Goal: Transaction & Acquisition: Download file/media

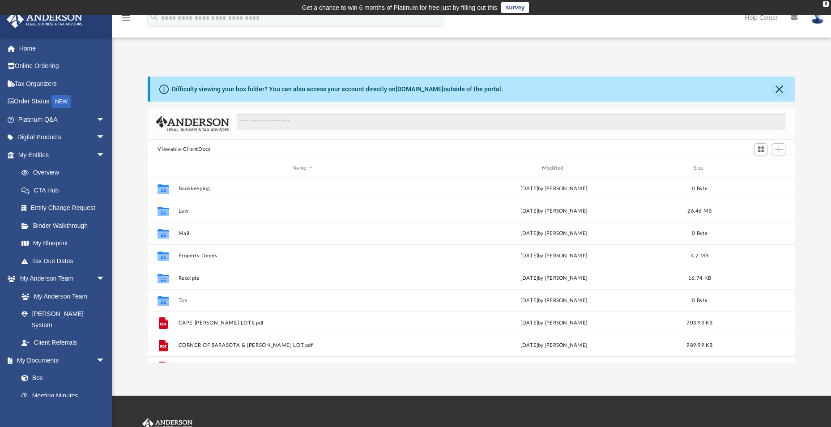
scroll to position [197, 641]
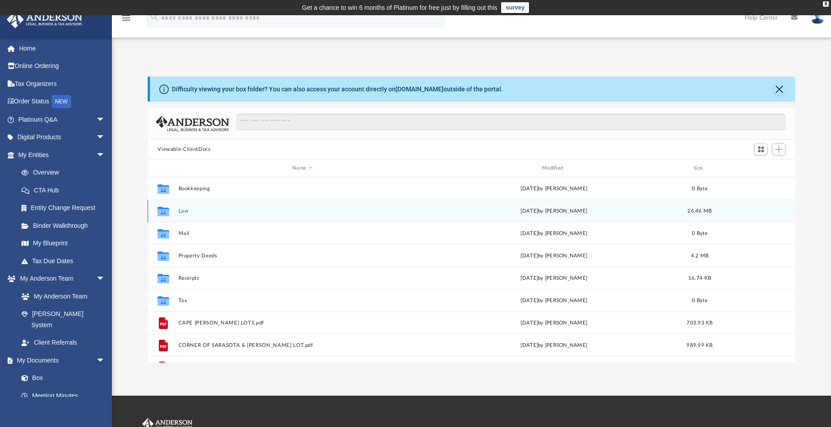
click at [192, 218] on div "Collaborated Folder Law Mon Aug 11 2025 by Brandi Williamson 26.46 MB" at bounding box center [471, 211] width 647 height 22
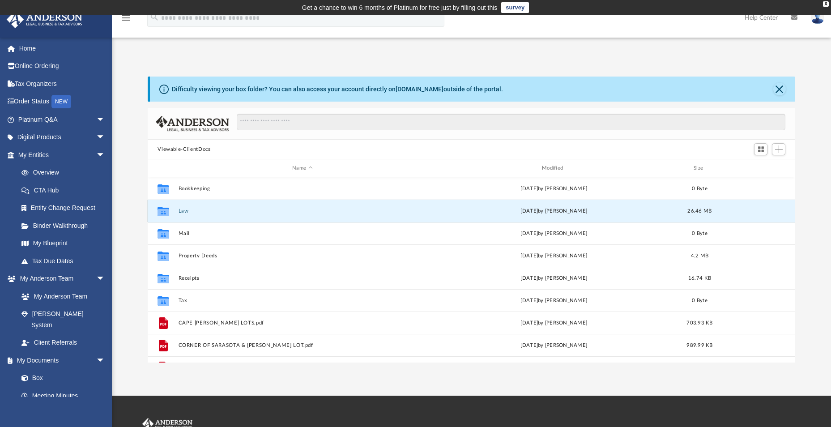
click at [192, 218] on div "Collaborated Folder Law Mon Aug 11 2025 by Brandi Williamson 26.46 MB" at bounding box center [471, 211] width 647 height 22
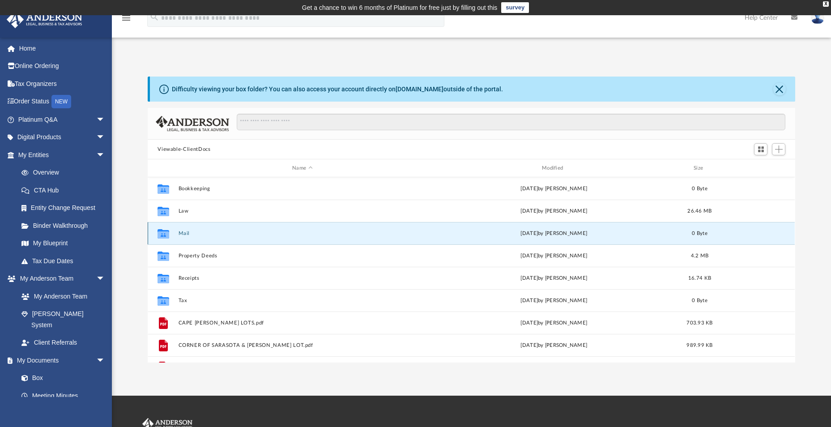
click at [182, 234] on button "Mail" at bounding box center [303, 234] width 248 height 6
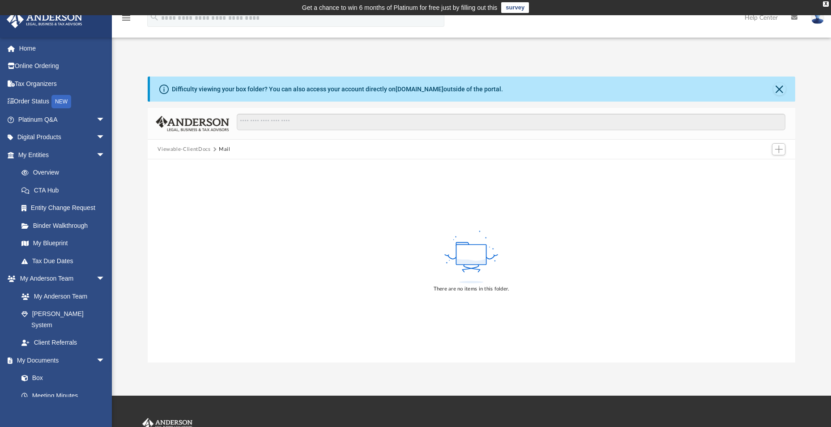
click at [212, 147] on span "Viewable-ClientDocs" at bounding box center [188, 149] width 61 height 8
click at [175, 150] on button "Viewable-ClientDocs" at bounding box center [184, 149] width 53 height 8
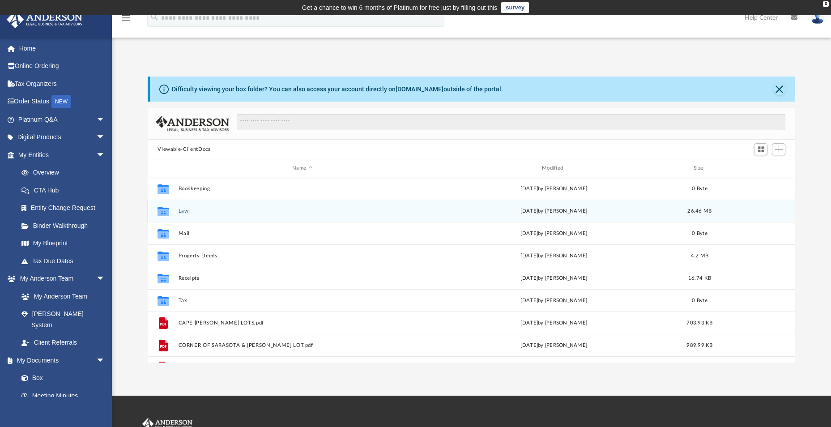
click at [184, 216] on div "Collaborated Folder Law Mon Aug 11 2025 by Brandi Williamson 26.46 MB" at bounding box center [471, 211] width 647 height 22
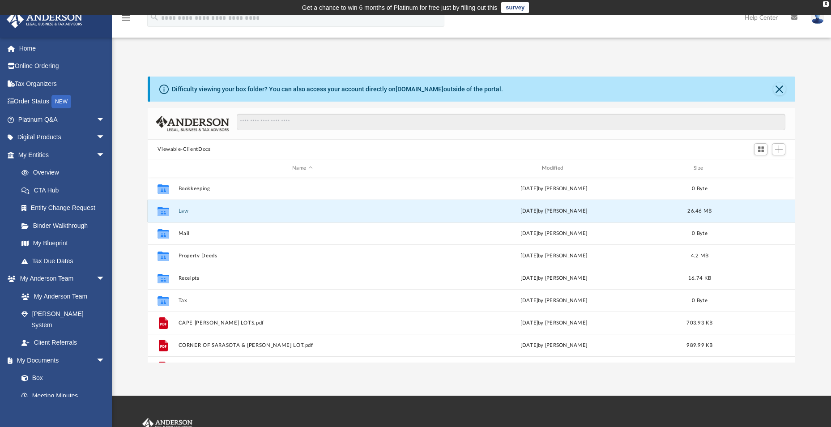
click at [184, 216] on div "Collaborated Folder Law Mon Aug 11 2025 by Brandi Williamson 26.46 MB" at bounding box center [471, 211] width 647 height 22
click at [184, 212] on button "Law" at bounding box center [303, 211] width 248 height 6
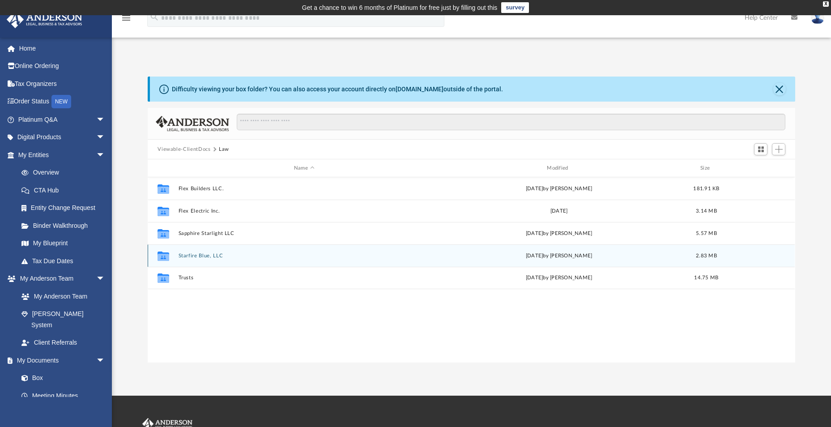
click at [205, 256] on button "Starfire Blue, LLC" at bounding box center [304, 256] width 251 height 6
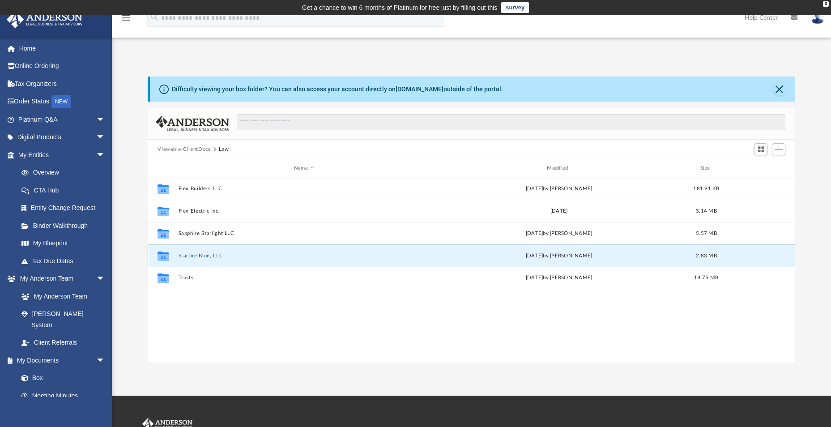
click at [205, 256] on button "Starfire Blue, LLC" at bounding box center [304, 256] width 251 height 6
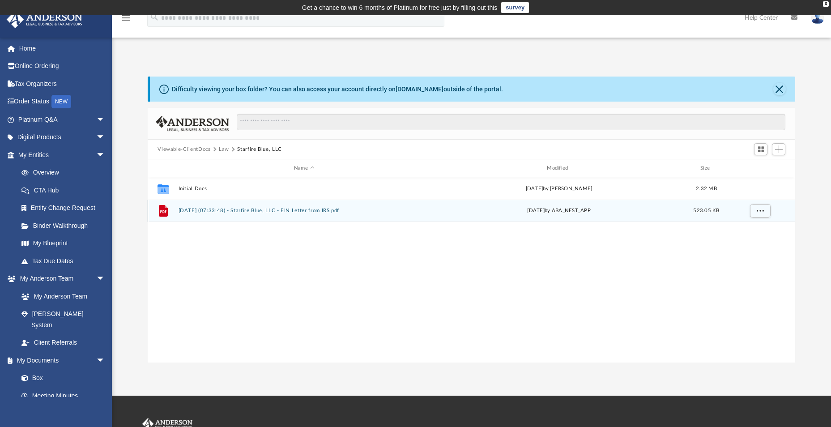
click at [240, 215] on div "File 2024.12.04 (07:33:48) - Starfire Blue, LLC - EIN Letter from IRS.pdf Wed D…" at bounding box center [471, 211] width 647 height 22
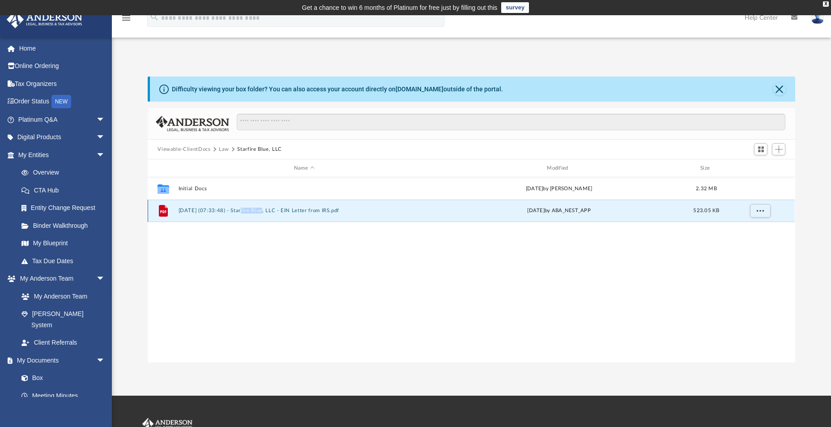
click at [240, 215] on div "File 2024.12.04 (07:33:48) - Starfire Blue, LLC - EIN Letter from IRS.pdf Wed D…" at bounding box center [471, 211] width 647 height 22
copy button "Starfire"
click at [242, 209] on button "[DATE] (07:33:48) - Starfire Blue, LLC - EIN Letter from IRS.pdf" at bounding box center [304, 211] width 251 height 6
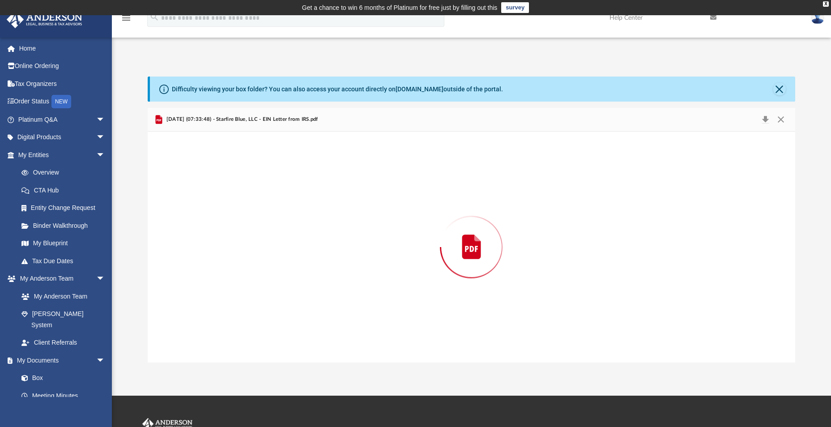
click at [242, 209] on div "Preview" at bounding box center [471, 247] width 647 height 231
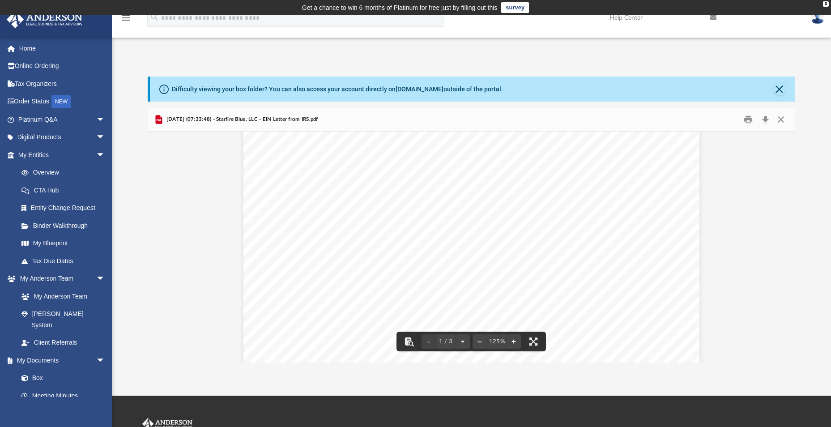
scroll to position [134, 0]
click at [766, 120] on button "Download" at bounding box center [765, 120] width 16 height 14
click at [780, 116] on button "Close" at bounding box center [781, 120] width 16 height 14
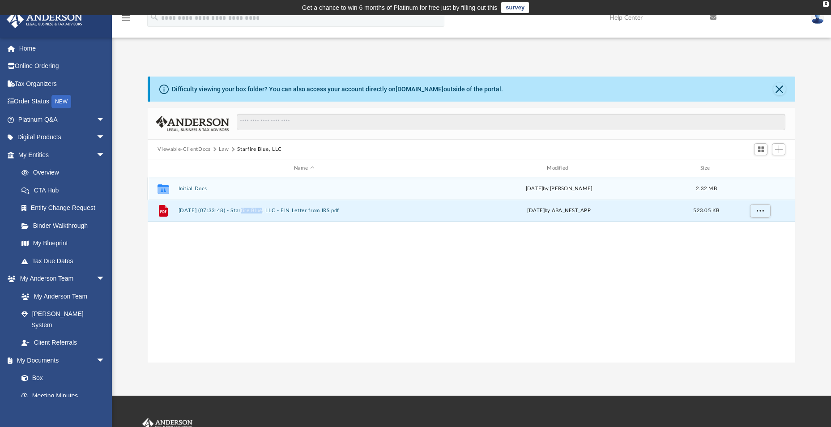
click at [193, 188] on button "Initial Docs" at bounding box center [304, 189] width 251 height 6
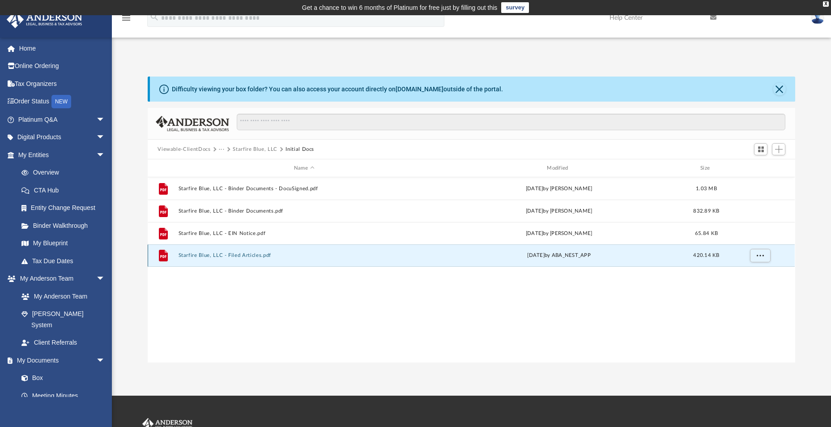
click at [244, 258] on button "Starfire Blue, LLC - Filed Articles.pdf" at bounding box center [304, 255] width 251 height 6
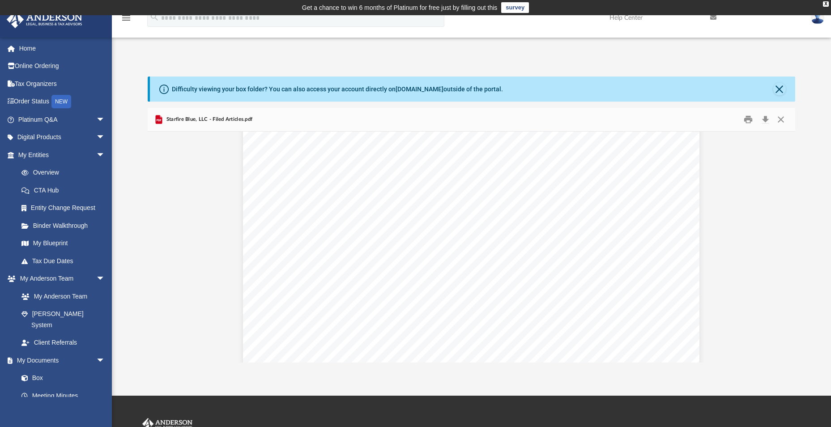
scroll to position [2186, 0]
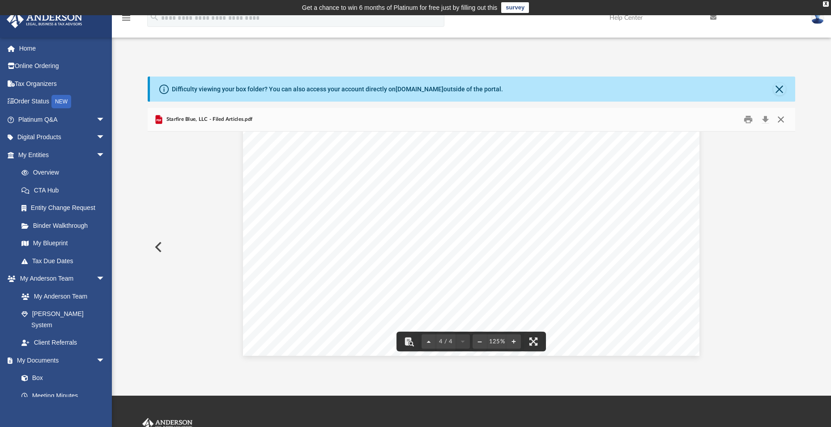
click at [783, 118] on button "Close" at bounding box center [781, 120] width 16 height 14
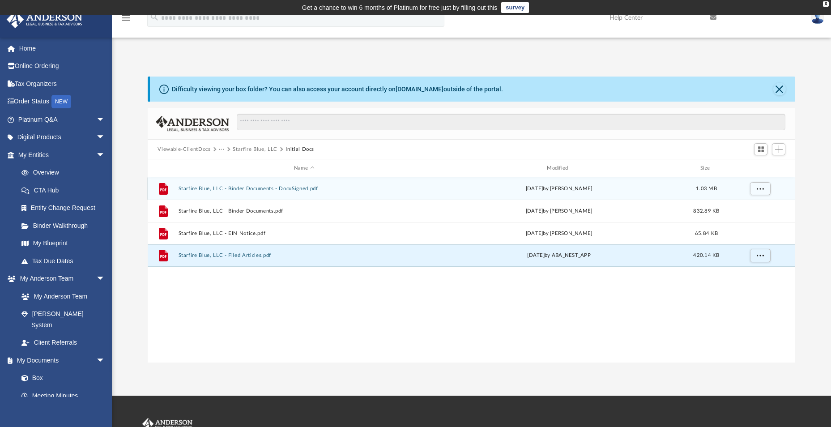
click at [242, 192] on button "Starfire Blue, LLC - Binder Documents - DocuSigned.pdf" at bounding box center [304, 189] width 251 height 6
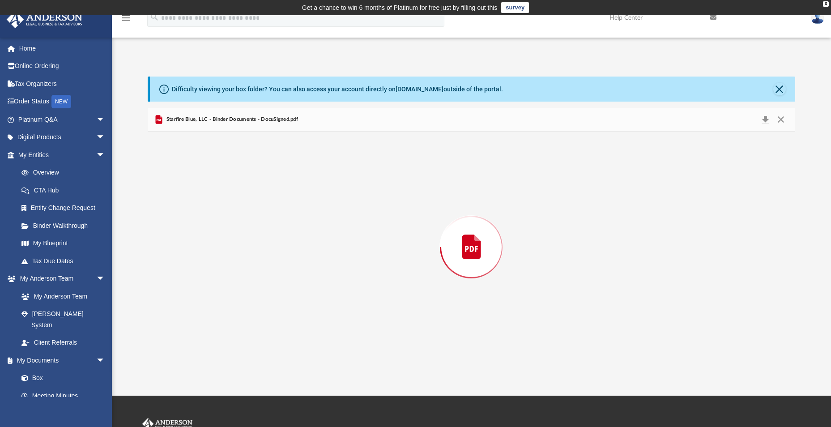
click at [242, 192] on div "Preview" at bounding box center [471, 247] width 647 height 231
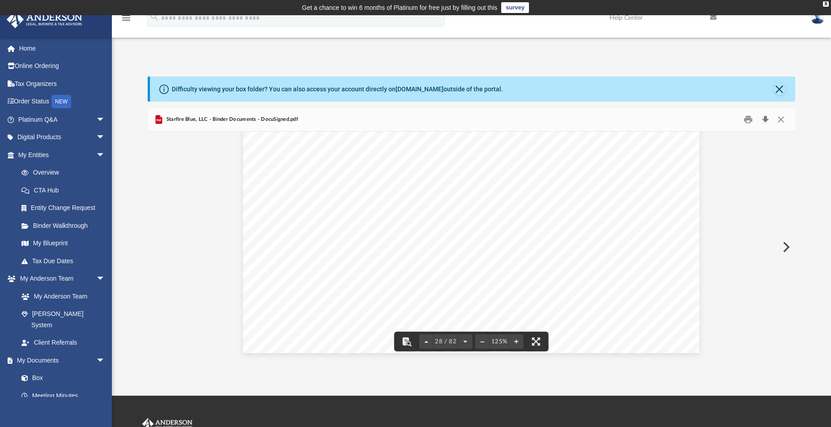
click at [765, 122] on button "Download" at bounding box center [765, 120] width 16 height 14
click at [777, 121] on button "Close" at bounding box center [781, 120] width 16 height 14
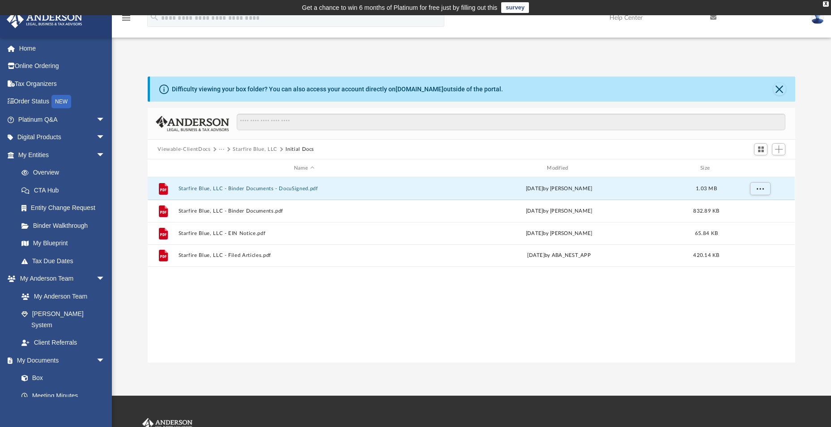
click at [185, 148] on button "Viewable-ClientDocs" at bounding box center [184, 149] width 53 height 8
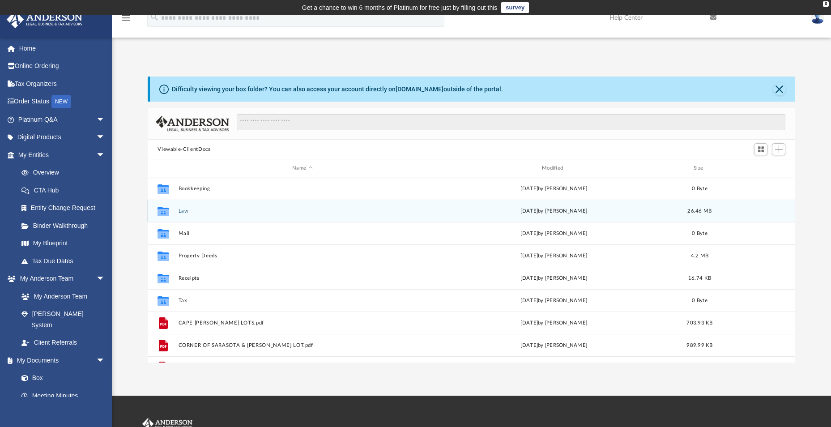
click at [196, 215] on div "Collaborated Folder Law [DATE] by [PERSON_NAME] 26.46 MB" at bounding box center [471, 211] width 647 height 22
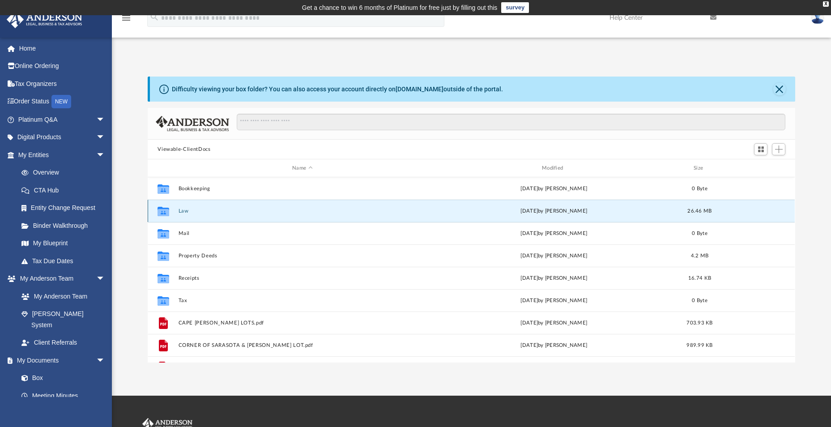
click at [196, 215] on div "Collaborated Folder Law [DATE] by [PERSON_NAME] 26.46 MB" at bounding box center [471, 211] width 647 height 22
click at [184, 212] on button "Law" at bounding box center [303, 211] width 248 height 6
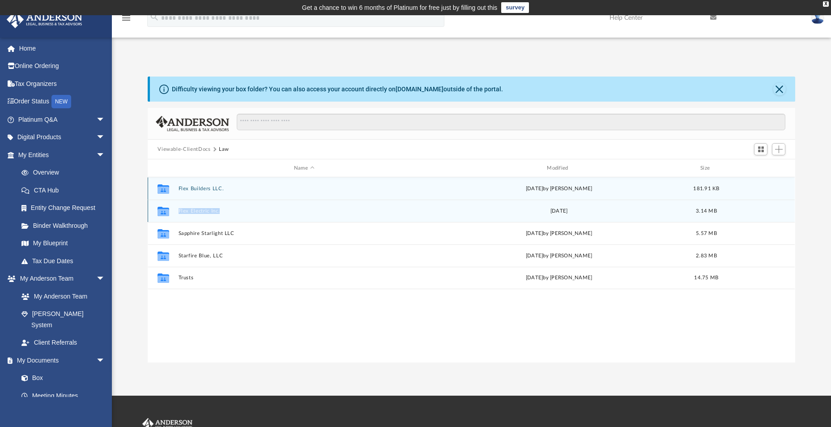
click at [184, 212] on button "Flex Electric Inc." at bounding box center [304, 211] width 251 height 6
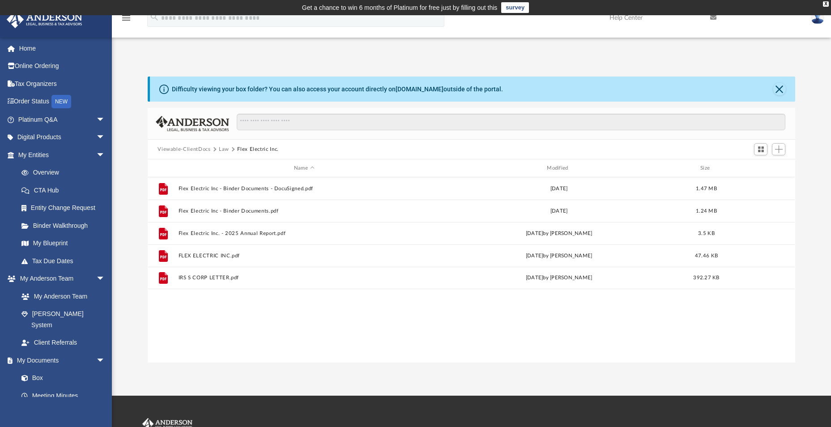
click at [246, 330] on div "File Flex Electric Inc - Binder Documents - DocuSigned.pdf Fri Feb 28 2025 1.47…" at bounding box center [471, 269] width 647 height 185
click at [190, 152] on button "Viewable-ClientDocs" at bounding box center [184, 149] width 53 height 8
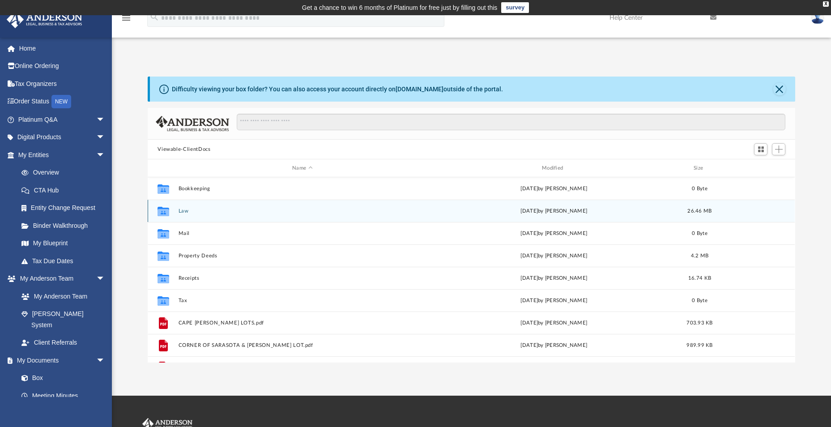
click at [186, 209] on button "Law" at bounding box center [303, 211] width 248 height 6
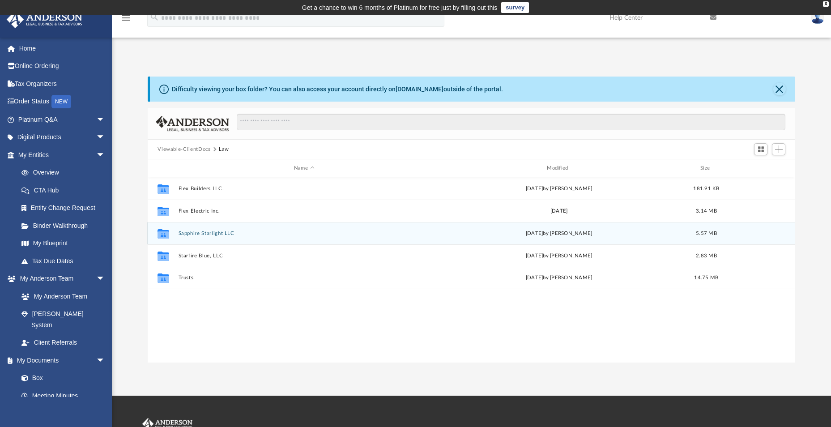
click at [214, 238] on div "Collaborated Folder Sapphire Starlight LLC [DATE] by [PERSON_NAME] 5.57 MB" at bounding box center [471, 233] width 647 height 22
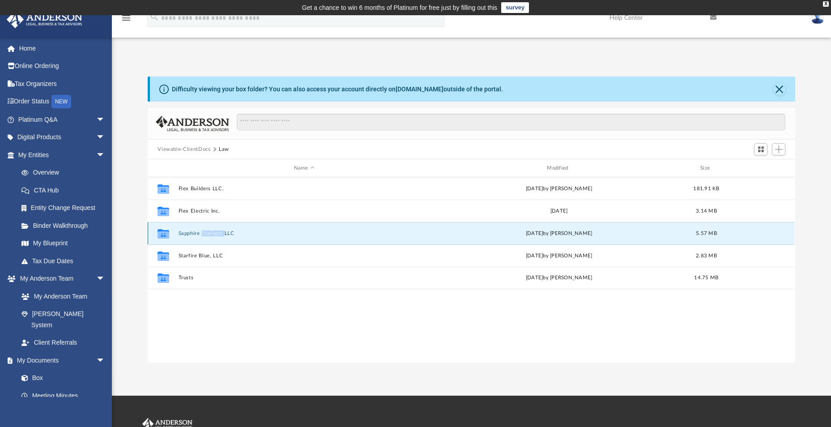
click at [214, 238] on div "Collaborated Folder Sapphire Starlight LLC [DATE] by [PERSON_NAME] 5.57 MB" at bounding box center [471, 233] width 647 height 22
drag, startPoint x: 214, startPoint y: 238, endPoint x: 171, endPoint y: 235, distance: 43.5
click at [171, 235] on div "Collaborated Folder" at bounding box center [163, 233] width 22 height 14
drag, startPoint x: 171, startPoint y: 235, endPoint x: 245, endPoint y: 239, distance: 74.4
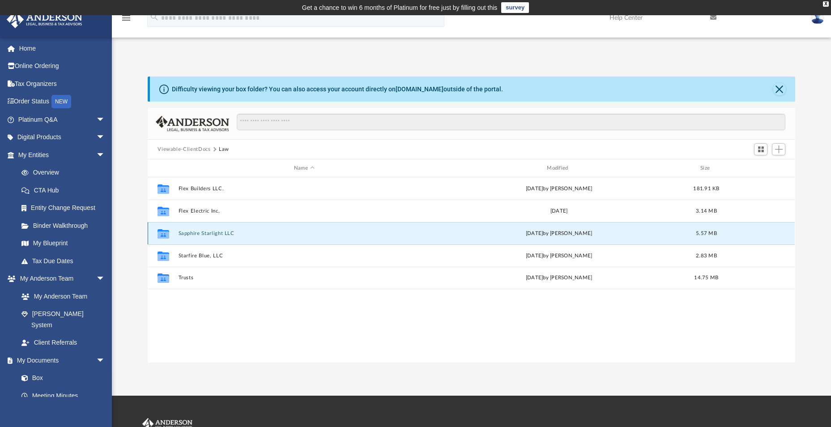
click at [245, 239] on div "Collaborated Folder Sapphire Starlight LLC [DATE] by [PERSON_NAME] 5.57 MB" at bounding box center [471, 233] width 647 height 22
click at [221, 234] on button "Sapphire Starlight LLC" at bounding box center [304, 234] width 251 height 6
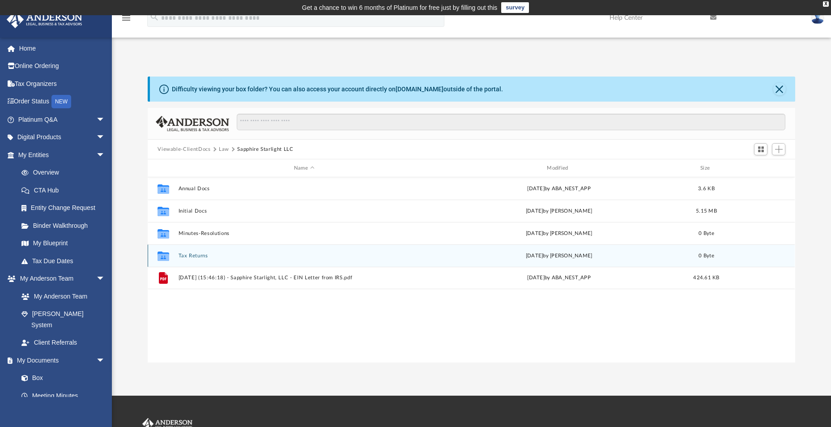
click at [201, 261] on div "Collaborated Folder Tax Returns Fri Dec 13 2024 by Caleb Nichols 0 Byte" at bounding box center [471, 255] width 647 height 22
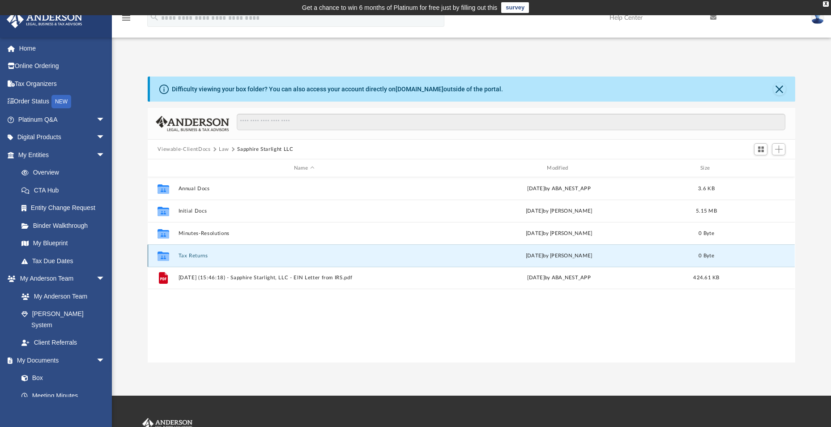
click at [201, 258] on button "Tax Returns" at bounding box center [304, 256] width 251 height 6
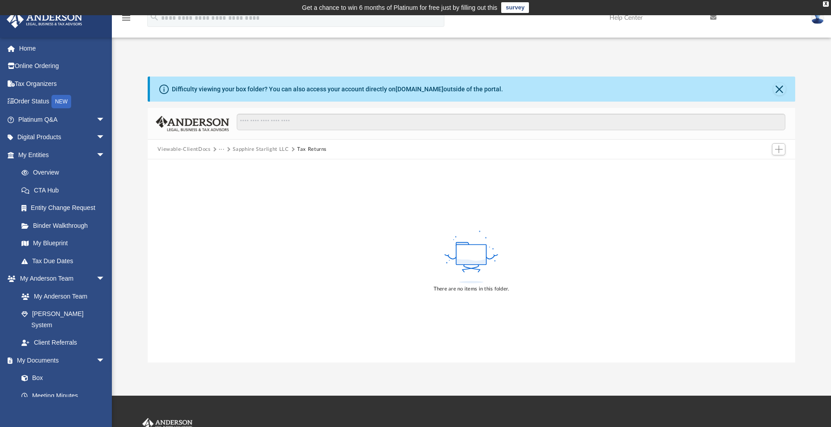
click at [208, 150] on button "Viewable-ClientDocs" at bounding box center [184, 149] width 53 height 8
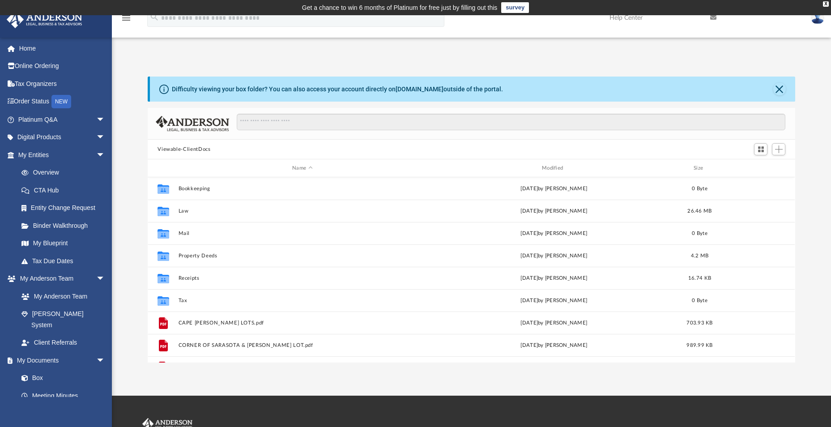
scroll to position [197, 641]
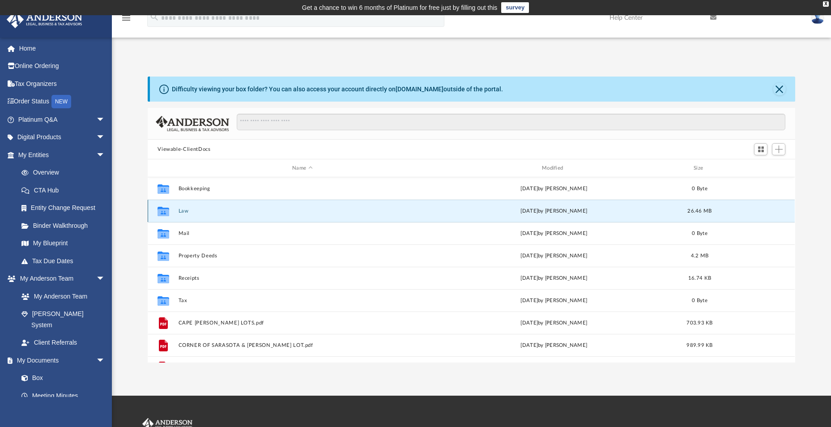
click at [190, 212] on button "Law" at bounding box center [303, 211] width 248 height 6
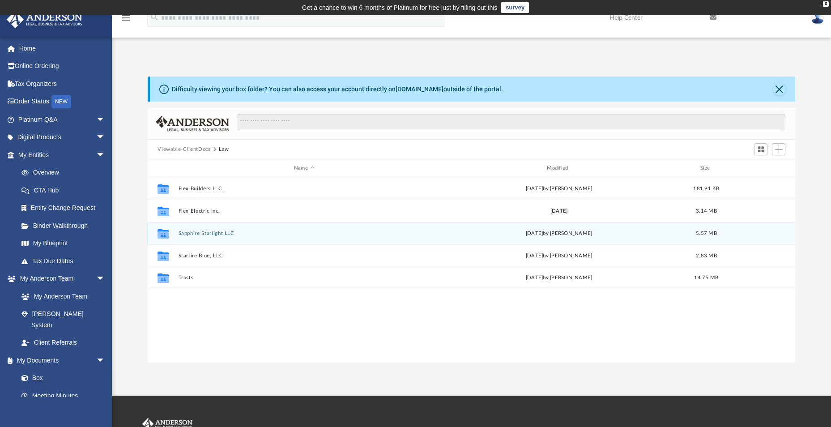
click at [192, 236] on button "Sapphire Starlight LLC" at bounding box center [304, 234] width 251 height 6
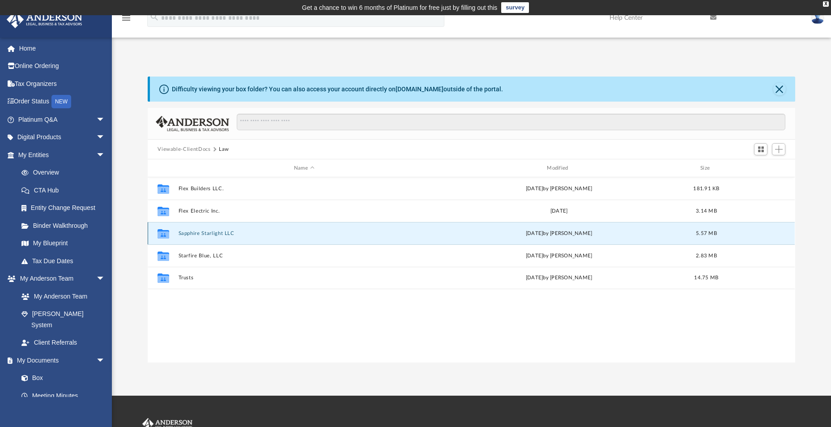
click at [192, 236] on button "Sapphire Starlight LLC" at bounding box center [304, 234] width 251 height 6
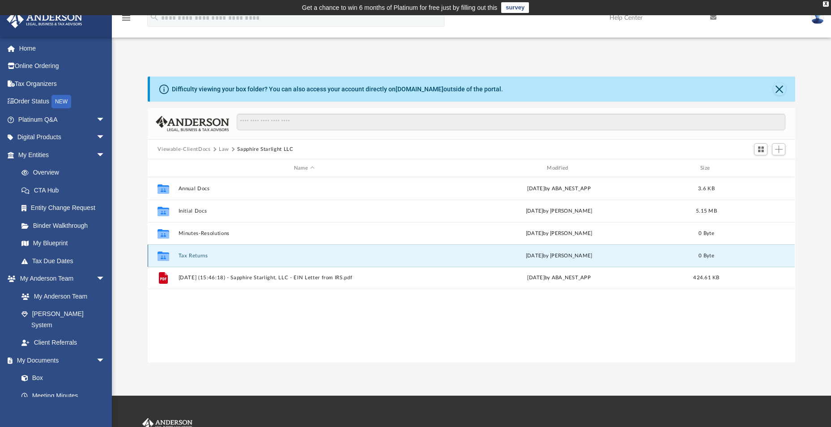
click at [199, 257] on button "Tax Returns" at bounding box center [304, 256] width 251 height 6
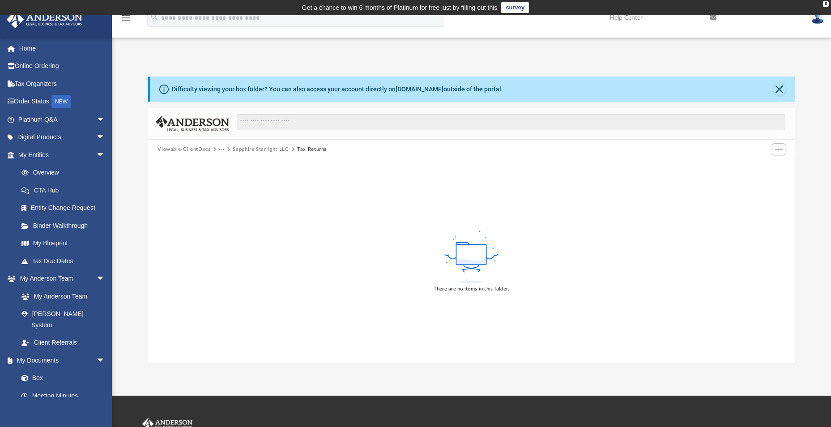
click at [262, 146] on button "Sapphire Starlight LLC" at bounding box center [261, 149] width 56 height 8
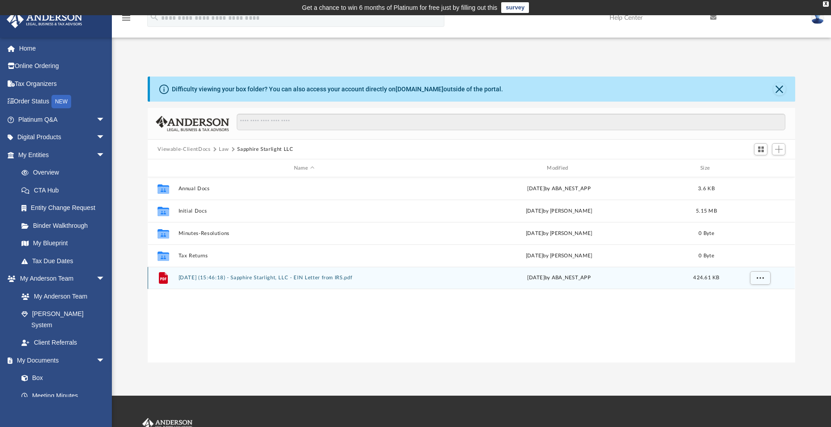
click at [264, 278] on button "[DATE] (15:46:18) - Sapphire Starlight, LLC - EIN Letter from IRS.pdf" at bounding box center [304, 278] width 251 height 6
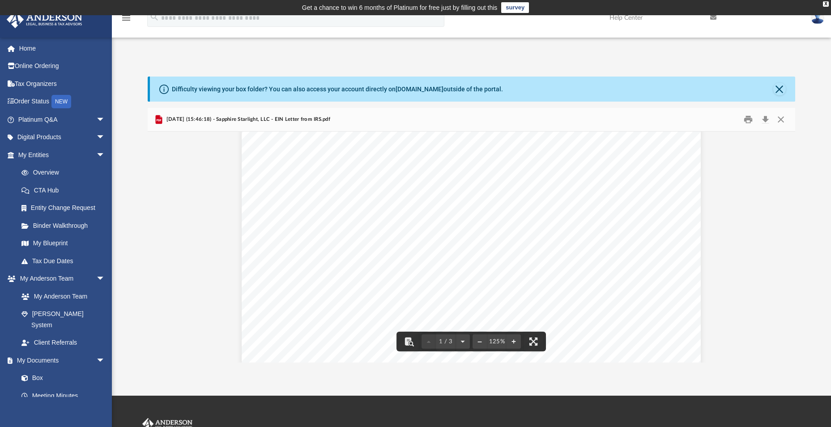
scroll to position [179, 0]
click at [765, 116] on button "Download" at bounding box center [765, 120] width 16 height 14
click at [783, 117] on button "Close" at bounding box center [781, 120] width 16 height 14
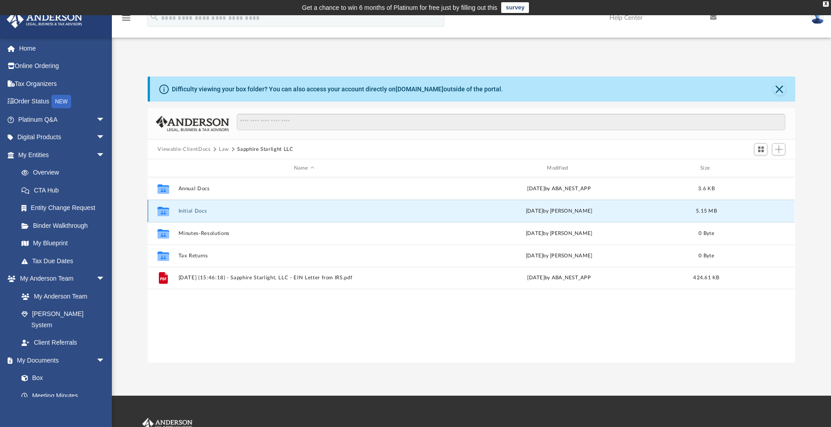
click at [187, 213] on button "Initial Docs" at bounding box center [304, 211] width 251 height 6
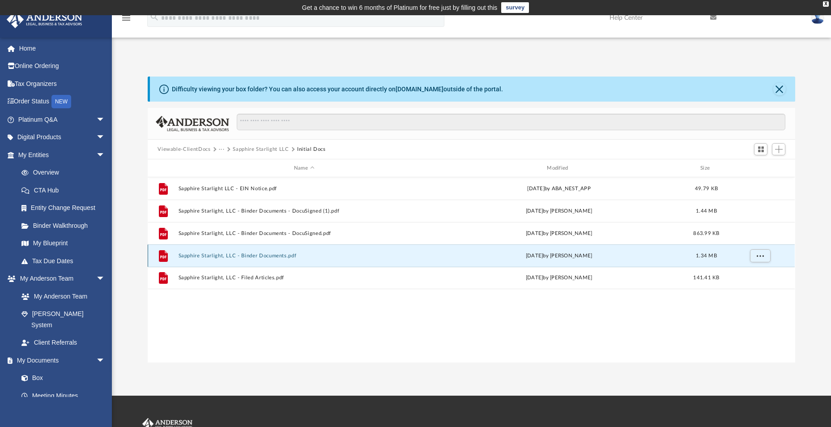
click at [224, 257] on button "Sapphire Starlight, LLC - Binder Documents.pdf" at bounding box center [304, 256] width 251 height 6
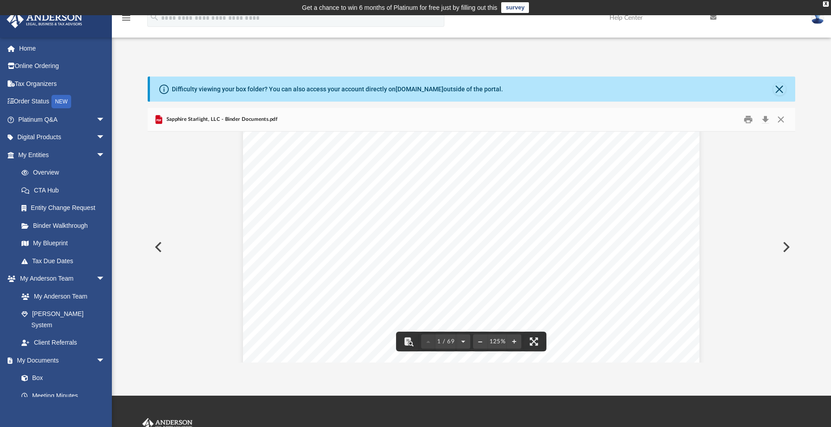
scroll to position [269, 0]
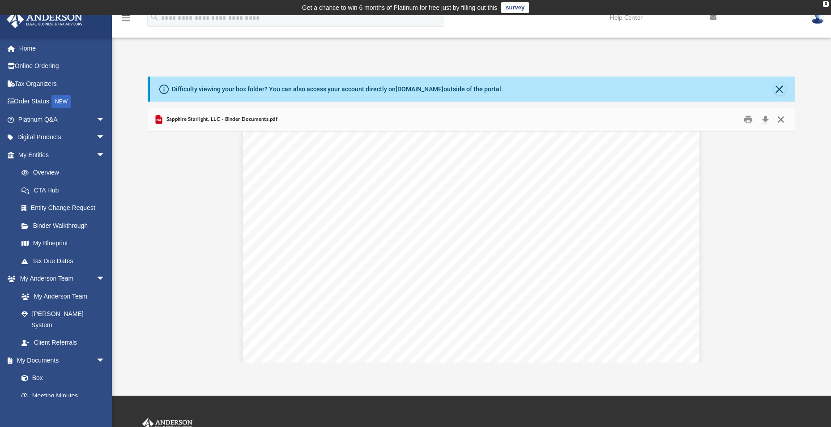
click at [779, 120] on button "Close" at bounding box center [781, 120] width 16 height 14
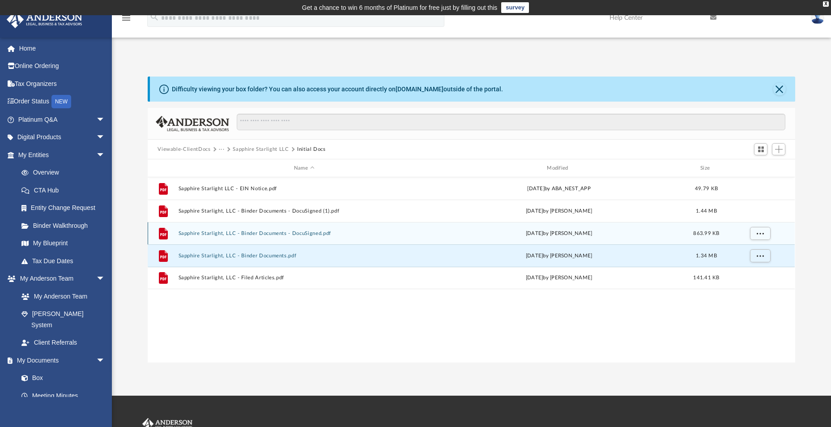
click at [278, 231] on button "Sapphire Starlight, LLC - Binder Documents - DocuSigned.pdf" at bounding box center [304, 234] width 251 height 6
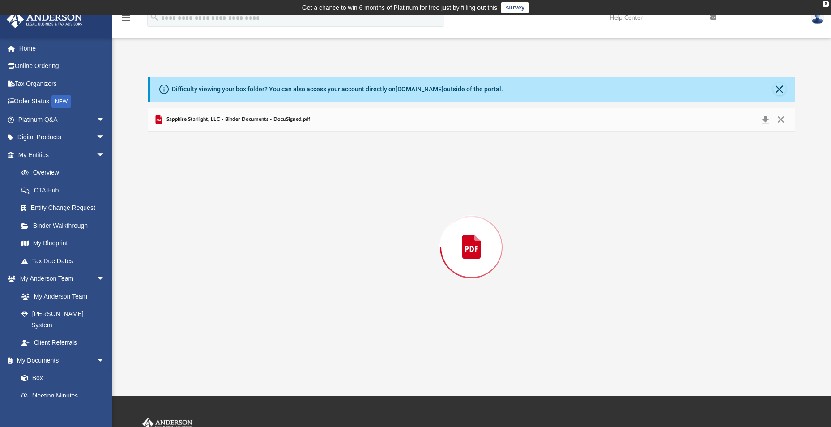
click at [278, 231] on div "Preview" at bounding box center [471, 247] width 647 height 231
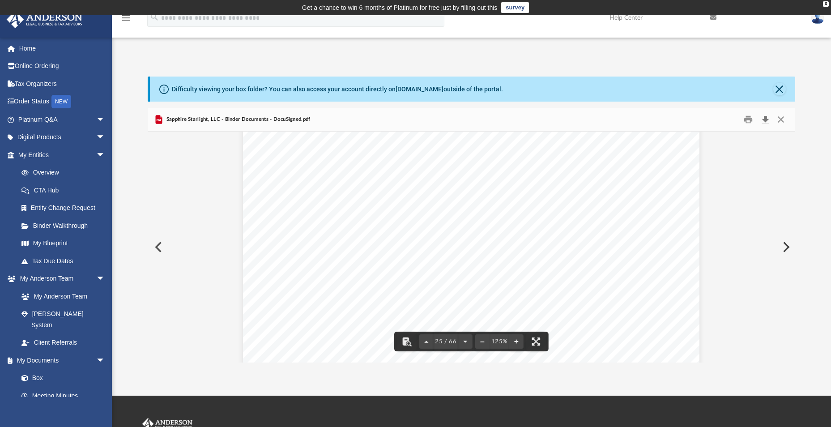
click at [768, 118] on button "Download" at bounding box center [765, 120] width 16 height 14
click at [784, 118] on button "Close" at bounding box center [781, 120] width 16 height 14
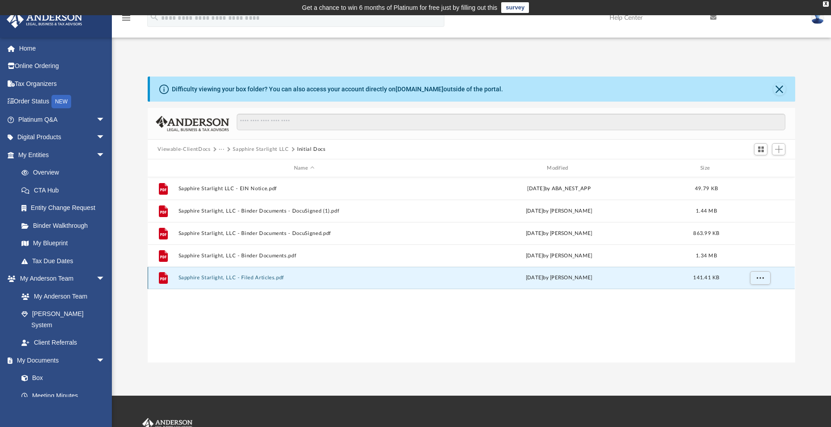
click at [231, 279] on button "Sapphire Starlight, LLC - Filed Articles.pdf" at bounding box center [304, 278] width 251 height 6
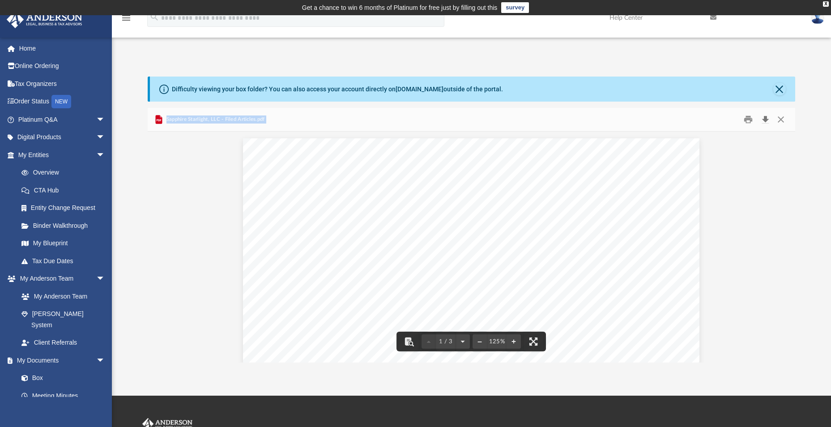
click at [764, 119] on button "Download" at bounding box center [765, 120] width 16 height 14
click at [779, 120] on button "Close" at bounding box center [781, 120] width 16 height 14
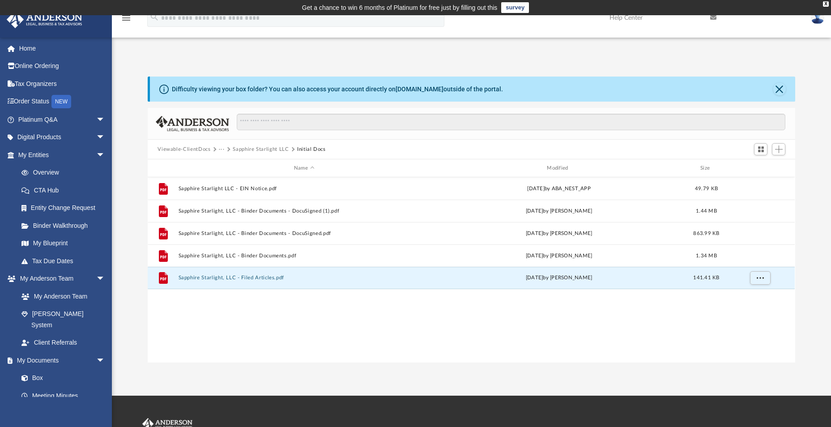
click at [381, 363] on div "Name Modified Size File Sapphire Starlight LLC - EIN Notice.pdf Tue Dec 3 2024 …" at bounding box center [471, 260] width 647 height 203
click at [183, 151] on button "Viewable-ClientDocs" at bounding box center [184, 149] width 53 height 8
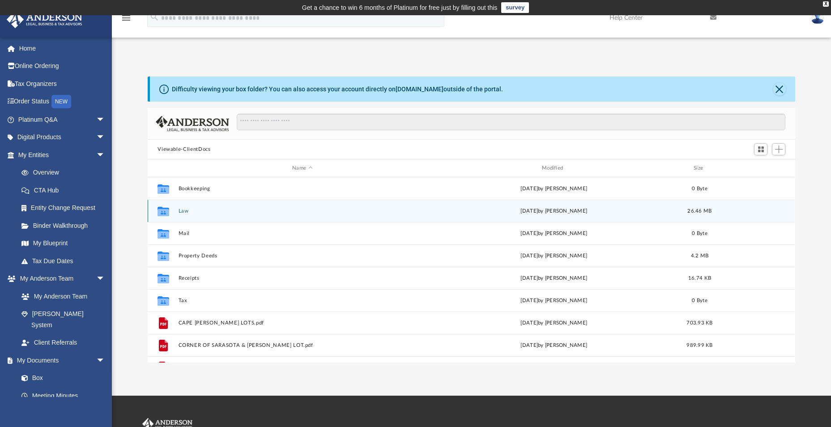
click at [184, 211] on button "Law" at bounding box center [303, 211] width 248 height 6
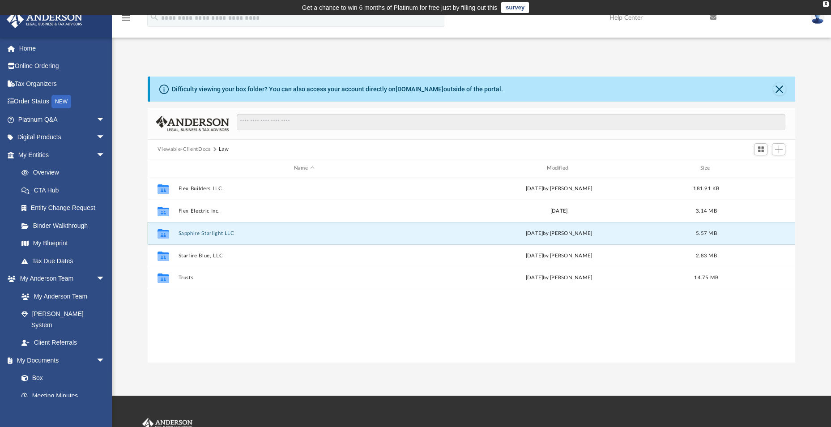
click at [201, 236] on button "Sapphire Starlight LLC" at bounding box center [304, 234] width 251 height 6
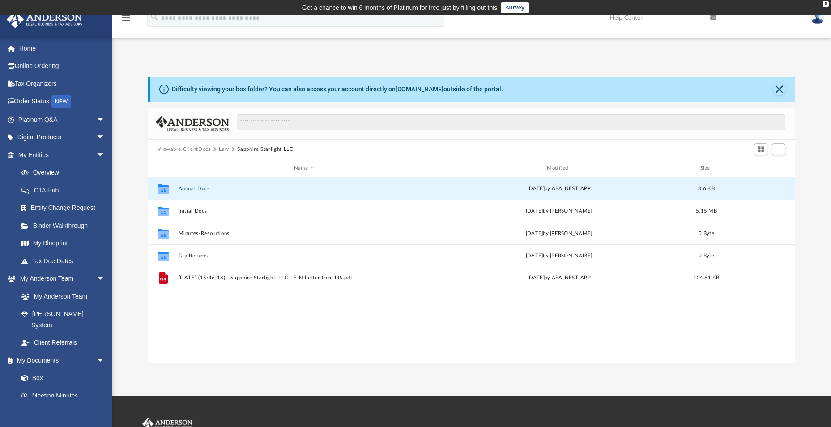
click at [192, 189] on button "Annual Docs" at bounding box center [304, 189] width 251 height 6
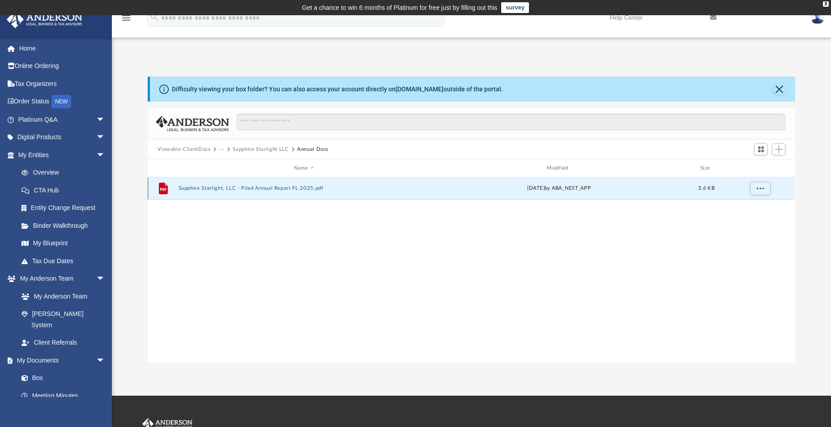
click at [192, 189] on button "Sapphire Starlight, LLC - Filed Annual Report FL 2025.pdf" at bounding box center [304, 188] width 251 height 6
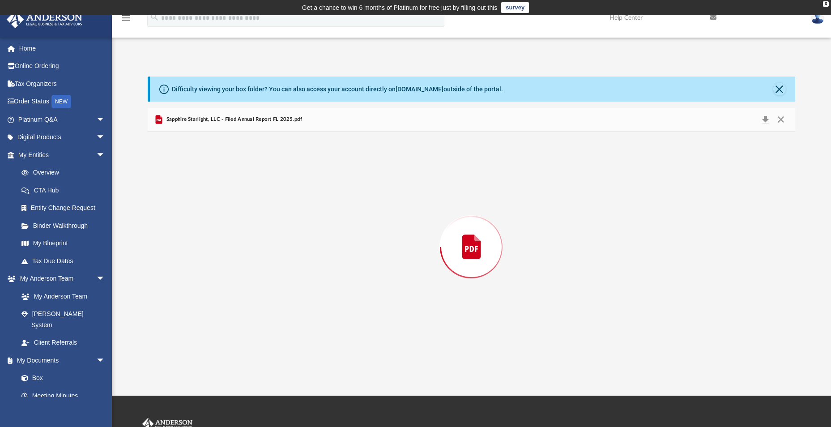
click at [192, 189] on div "Preview" at bounding box center [471, 247] width 647 height 231
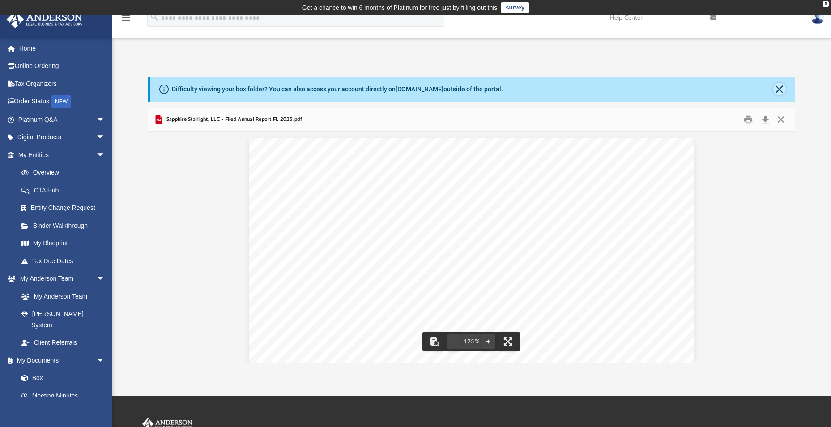
click at [785, 90] on button "Close" at bounding box center [780, 89] width 13 height 13
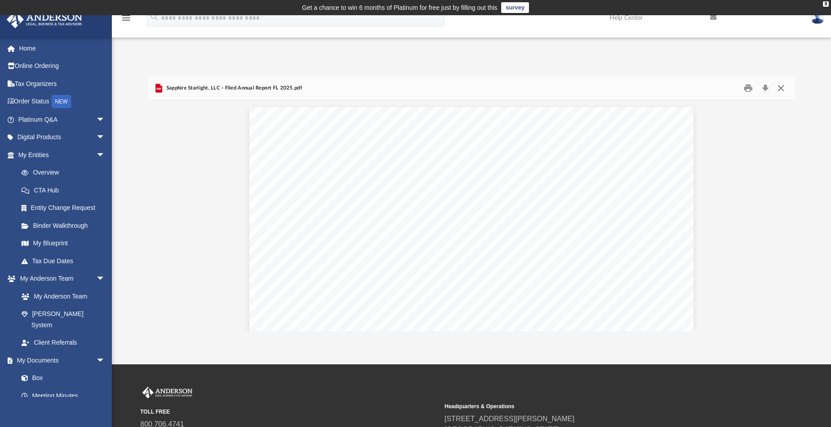
click at [779, 87] on button "Close" at bounding box center [781, 88] width 16 height 14
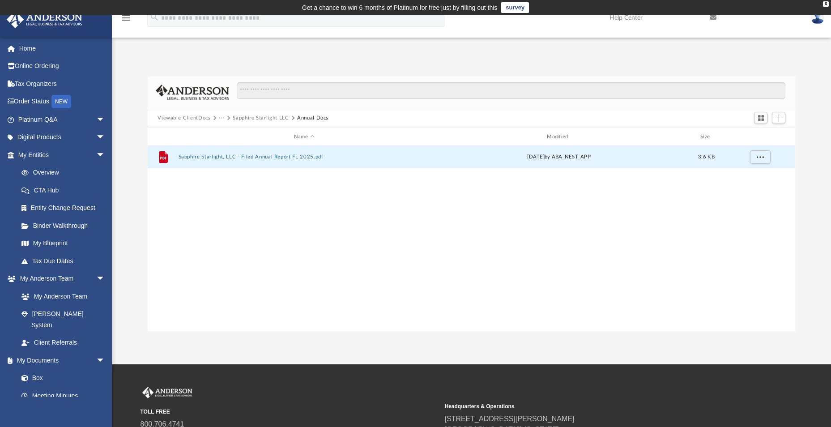
click at [181, 120] on button "Viewable-ClientDocs" at bounding box center [184, 118] width 53 height 8
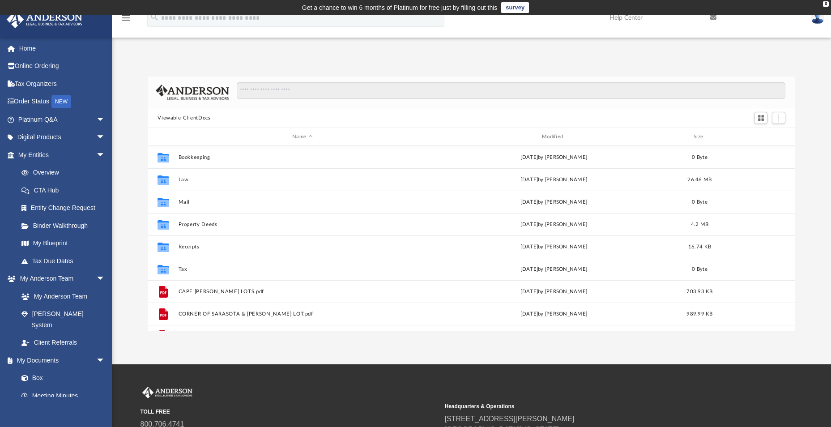
scroll to position [16, 0]
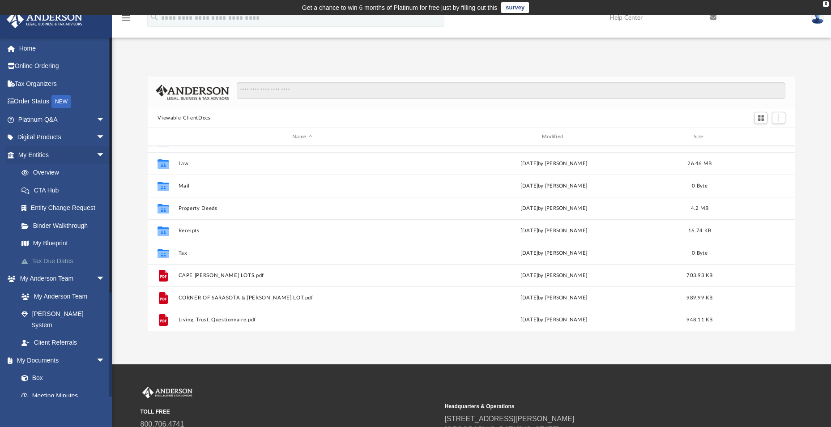
click at [45, 260] on link "Tax Due Dates" at bounding box center [66, 261] width 106 height 18
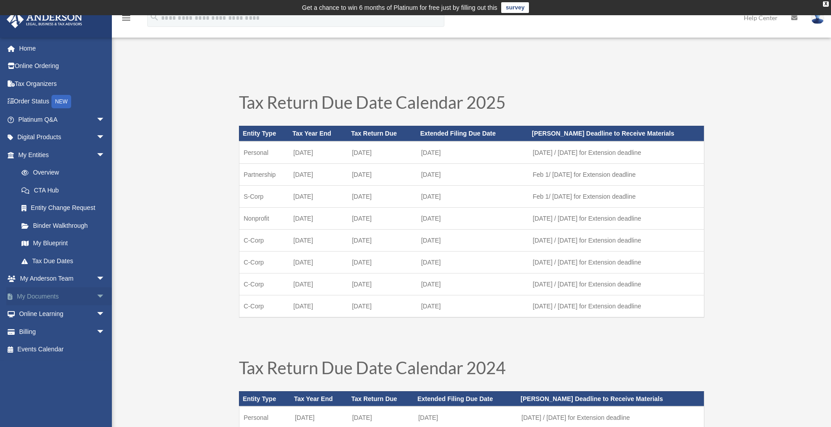
click at [54, 301] on link "My Documents arrow_drop_down" at bounding box center [62, 296] width 112 height 18
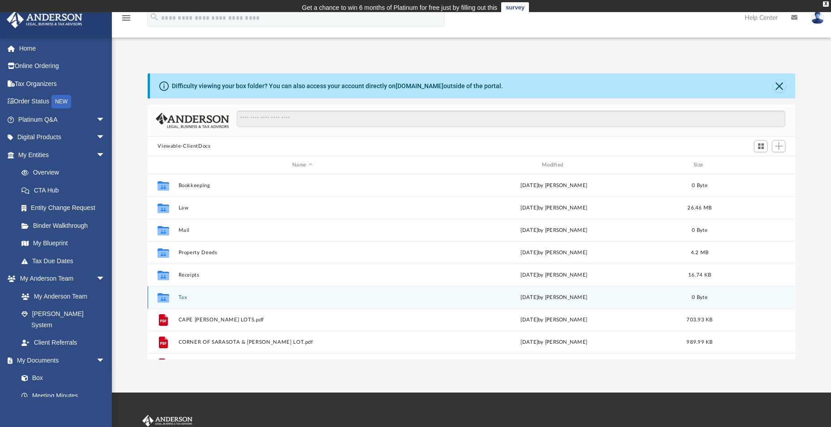
scroll to position [197, 641]
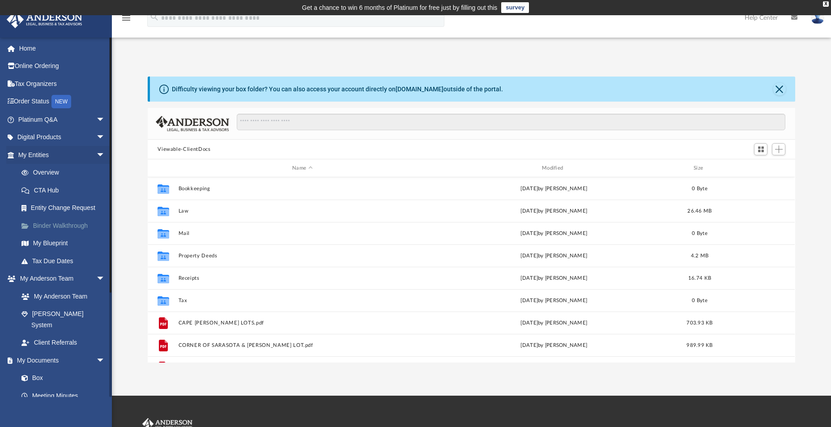
click at [53, 222] on link "Binder Walkthrough" at bounding box center [66, 226] width 106 height 18
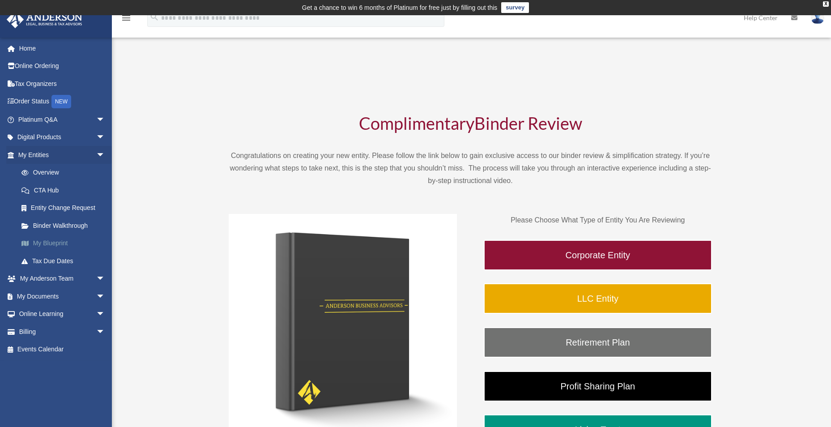
click at [53, 243] on link "My Blueprint" at bounding box center [66, 244] width 106 height 18
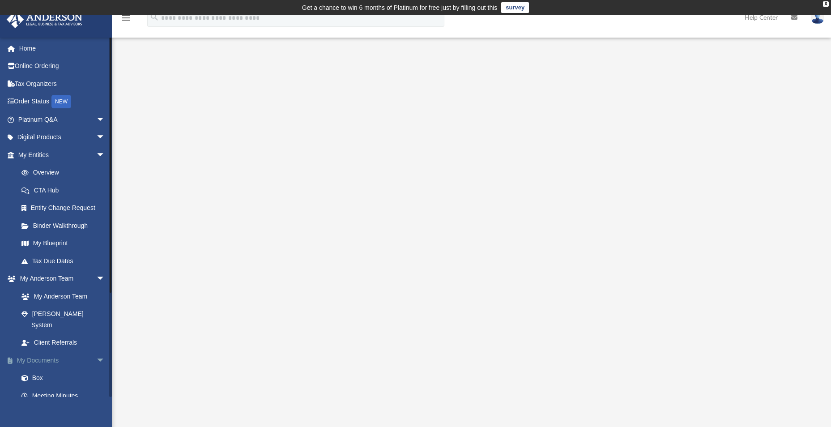
click at [96, 351] on span "arrow_drop_down" at bounding box center [105, 360] width 18 height 18
click at [63, 330] on link "Client Referrals" at bounding box center [66, 332] width 106 height 18
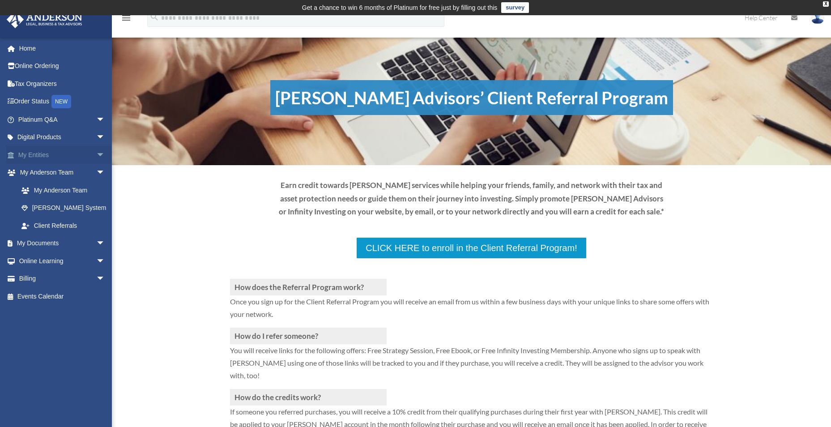
click at [96, 149] on span "arrow_drop_down" at bounding box center [105, 155] width 18 height 18
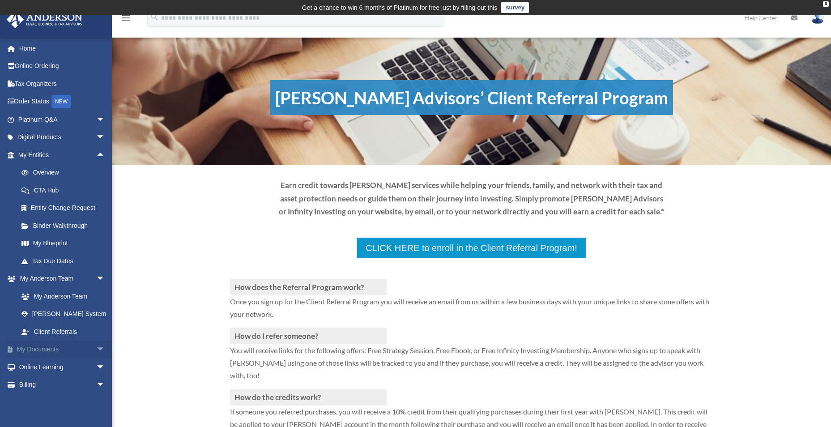
click at [41, 353] on link "My Documents arrow_drop_down" at bounding box center [62, 350] width 112 height 18
click at [80, 349] on link "My Documents arrow_drop_down" at bounding box center [62, 350] width 112 height 18
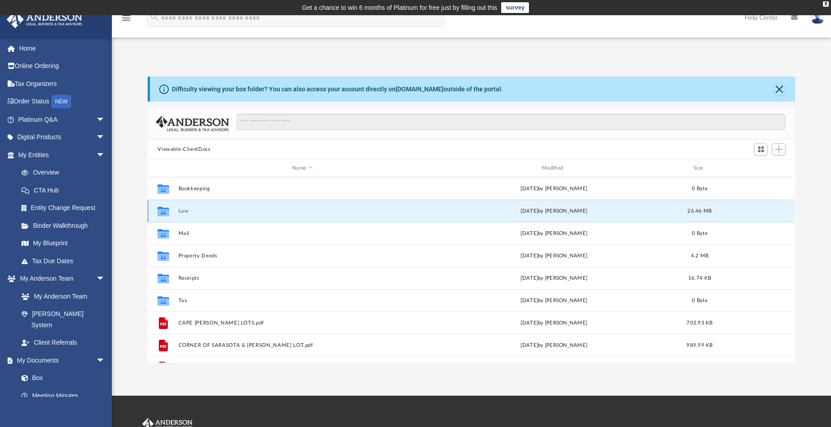
click at [184, 209] on button "Law" at bounding box center [303, 211] width 248 height 6
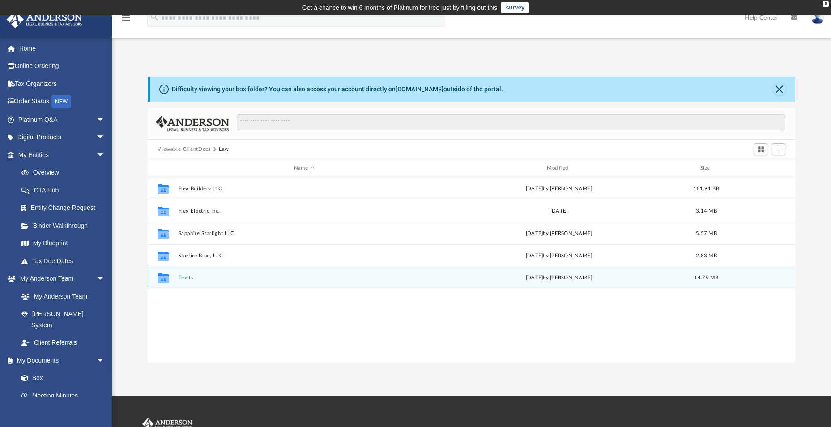
click at [184, 277] on button "Trusts" at bounding box center [304, 278] width 251 height 6
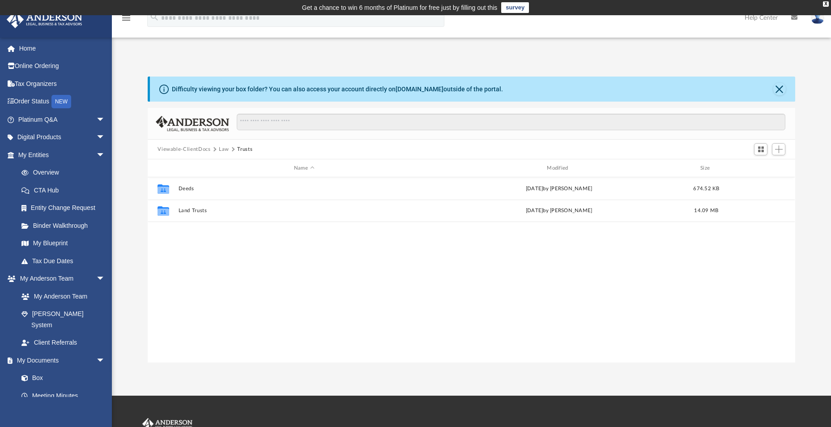
click at [172, 146] on button "Viewable-ClientDocs" at bounding box center [184, 149] width 53 height 8
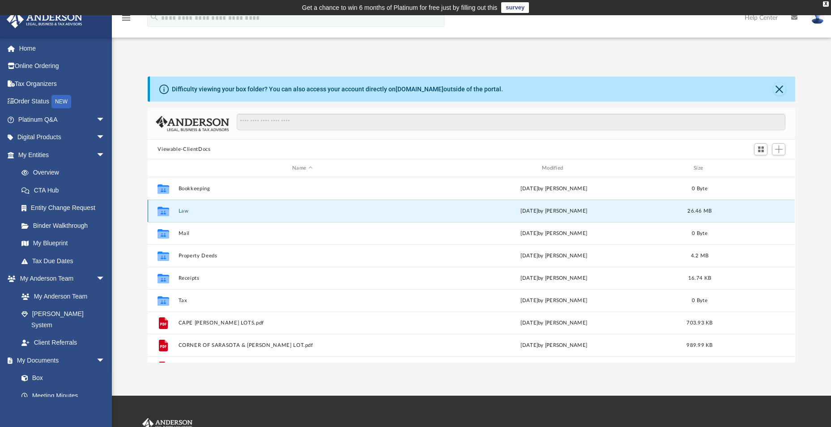
click at [187, 213] on button "Law" at bounding box center [303, 211] width 248 height 6
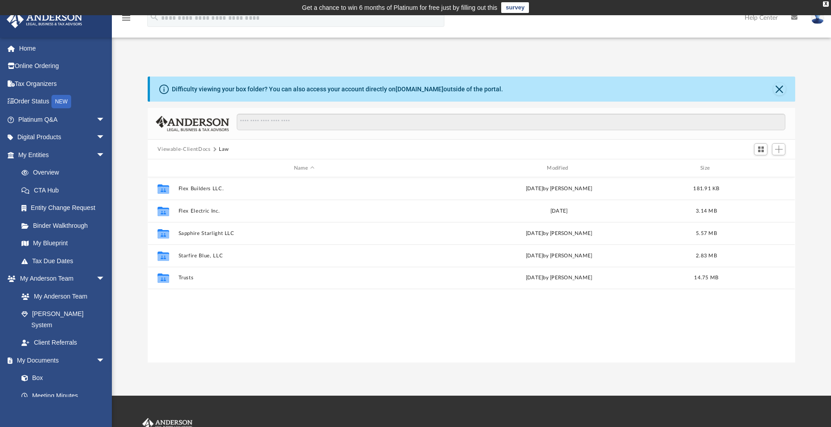
click at [180, 148] on button "Viewable-ClientDocs" at bounding box center [184, 149] width 53 height 8
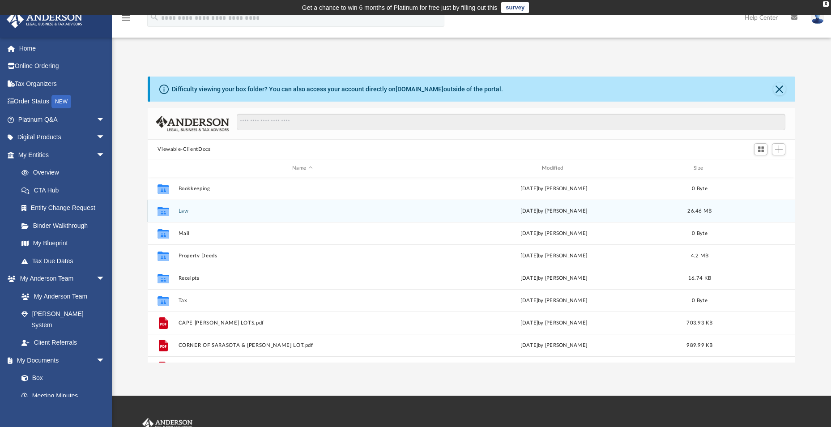
click at [176, 214] on div "Collaborated Folder Law [DATE] by [PERSON_NAME] 26.46 MB" at bounding box center [471, 211] width 647 height 22
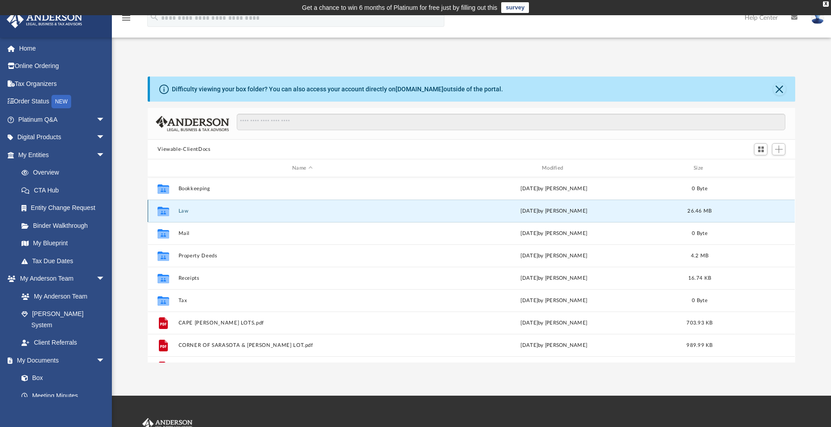
click at [190, 210] on button "Law" at bounding box center [303, 211] width 248 height 6
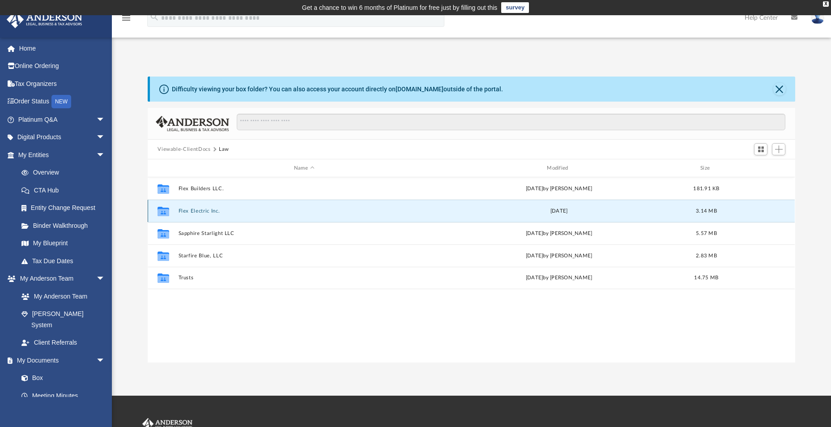
click at [184, 210] on button "Flex Electric Inc." at bounding box center [304, 211] width 251 height 6
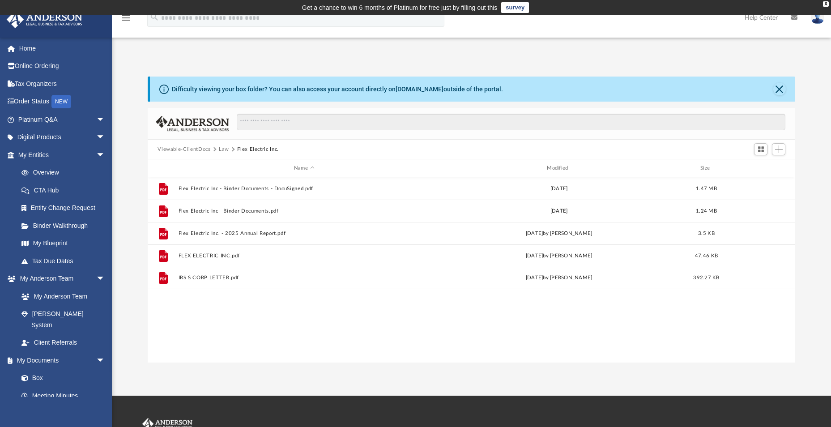
click at [178, 149] on button "Viewable-ClientDocs" at bounding box center [184, 149] width 53 height 8
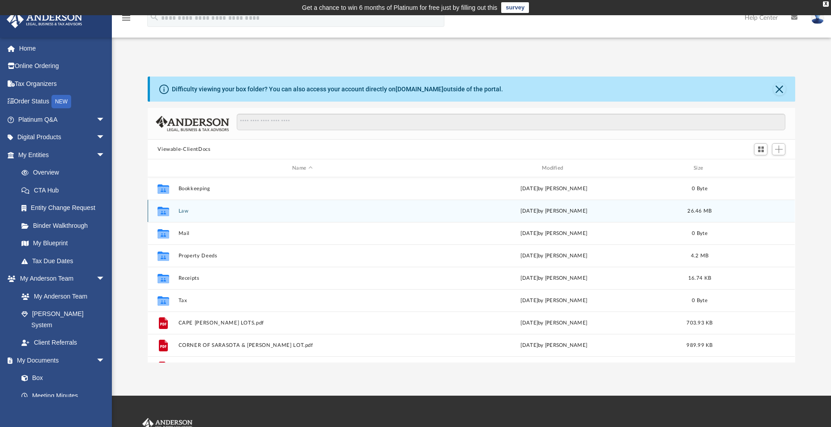
click at [173, 214] on div "Collaborated Folder" at bounding box center [163, 211] width 22 height 14
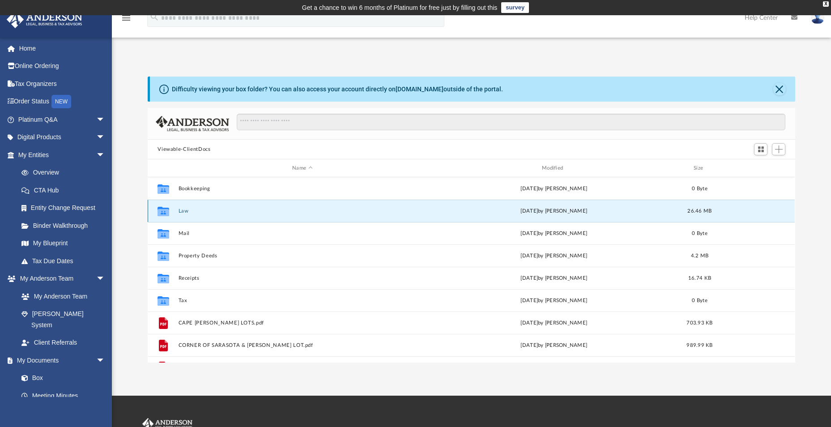
click at [190, 210] on button "Law" at bounding box center [303, 211] width 248 height 6
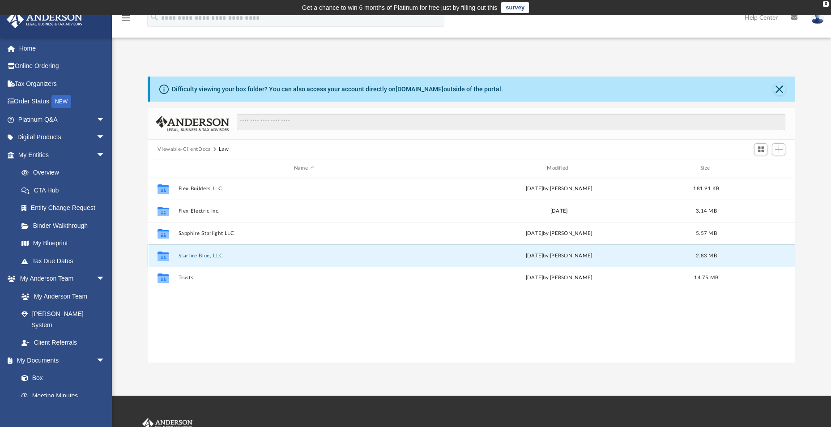
click at [187, 254] on button "Starfire Blue, LLC" at bounding box center [304, 256] width 251 height 6
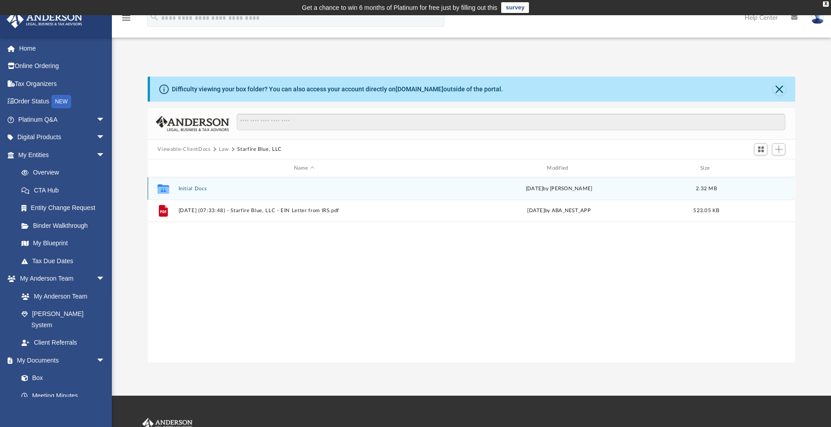
click at [191, 188] on button "Initial Docs" at bounding box center [304, 189] width 251 height 6
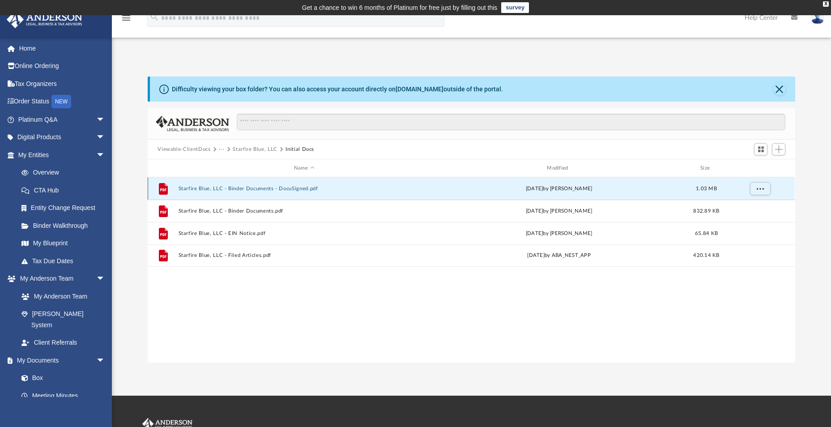
click at [191, 188] on button "Starfire Blue, LLC - Binder Documents - DocuSigned.pdf" at bounding box center [304, 189] width 251 height 6
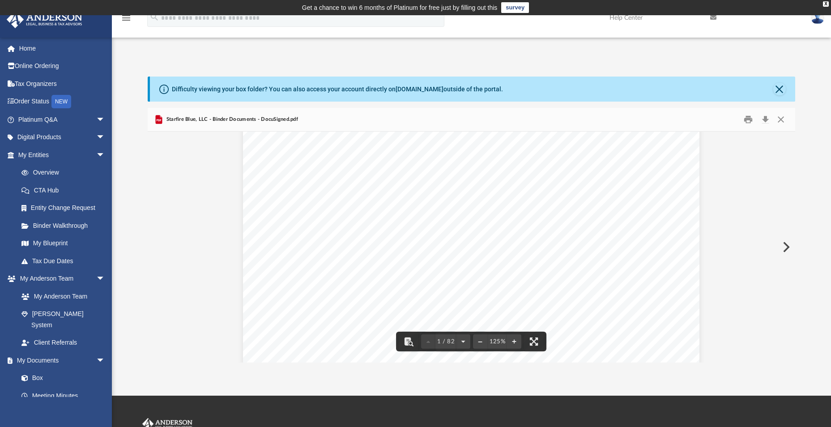
scroll to position [181, 0]
click at [36, 50] on link "Home" at bounding box center [62, 48] width 112 height 18
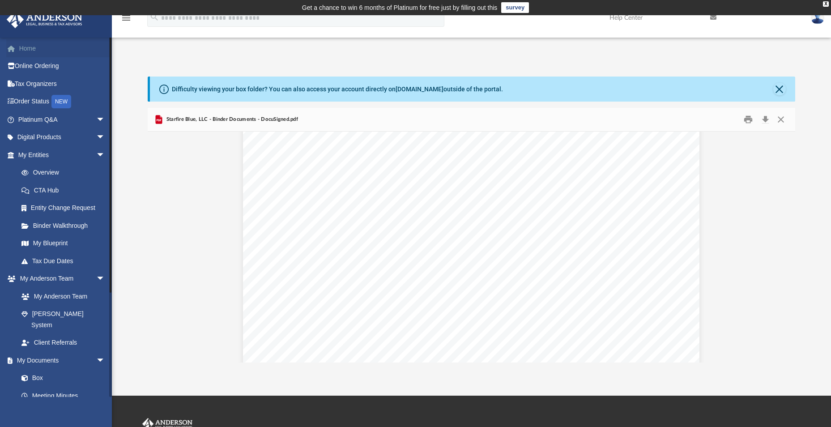
click at [25, 51] on link "Home" at bounding box center [62, 48] width 112 height 18
click at [26, 49] on link "Home" at bounding box center [62, 48] width 112 height 18
click at [30, 47] on link "Home" at bounding box center [62, 48] width 112 height 18
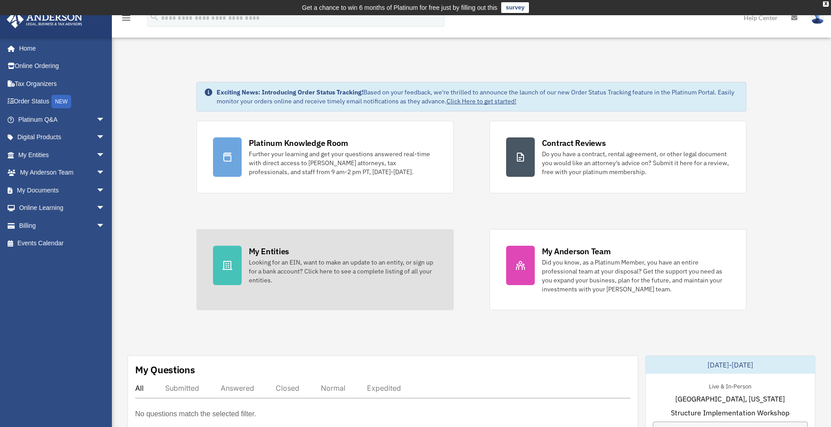
click at [280, 254] on div "My Entities" at bounding box center [269, 251] width 40 height 11
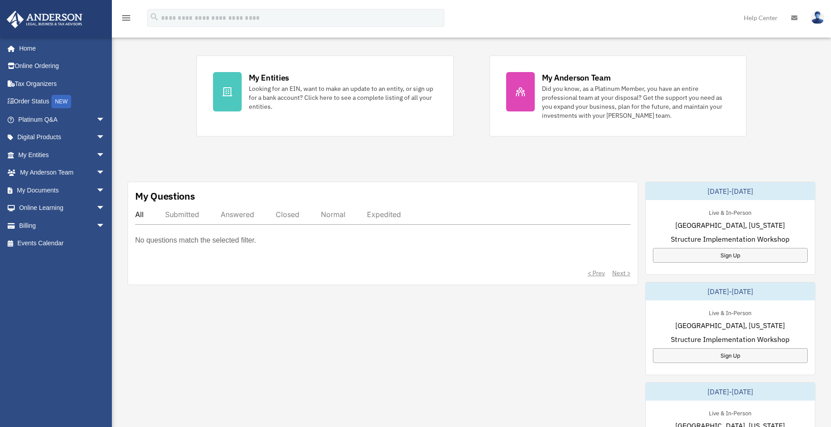
scroll to position [179, 0]
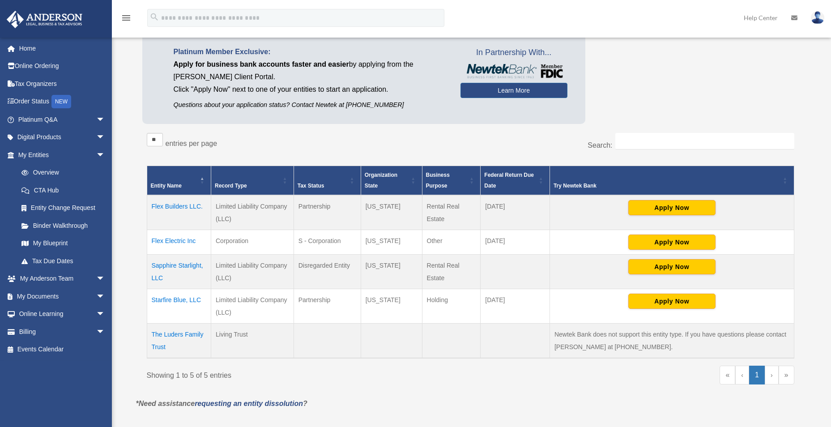
scroll to position [82, 0]
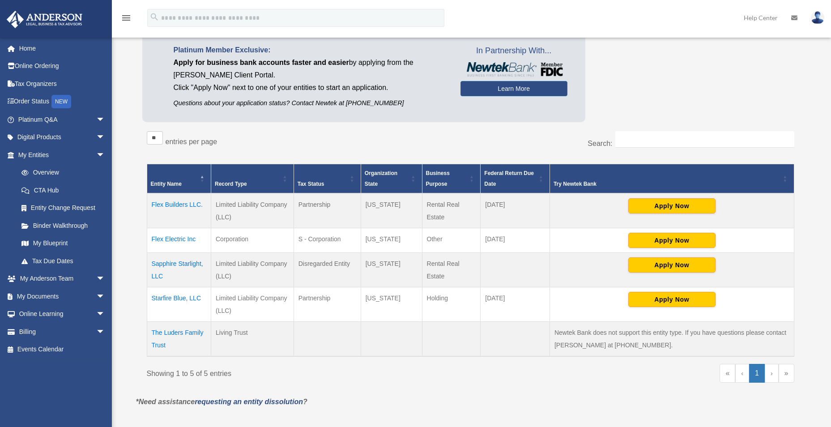
click at [171, 263] on td "Sapphire Starlight, LLC" at bounding box center [179, 270] width 64 height 34
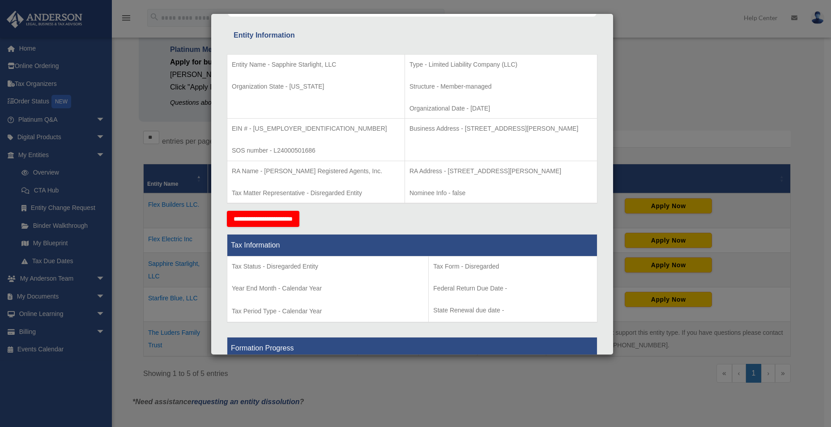
scroll to position [6, 0]
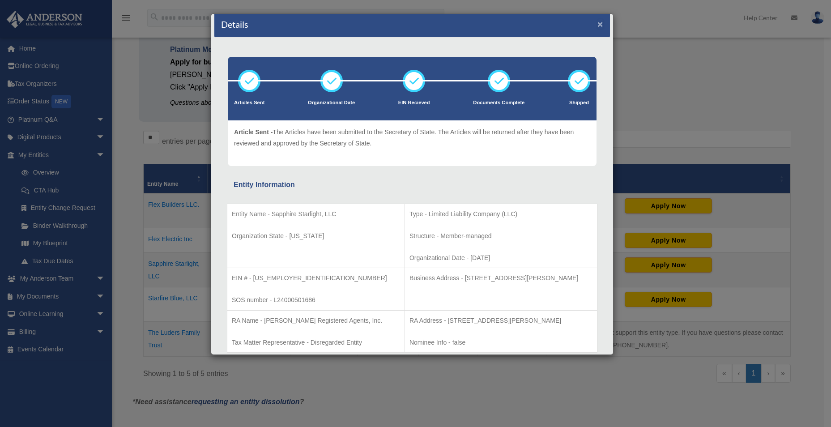
click at [598, 23] on button "×" at bounding box center [601, 23] width 6 height 9
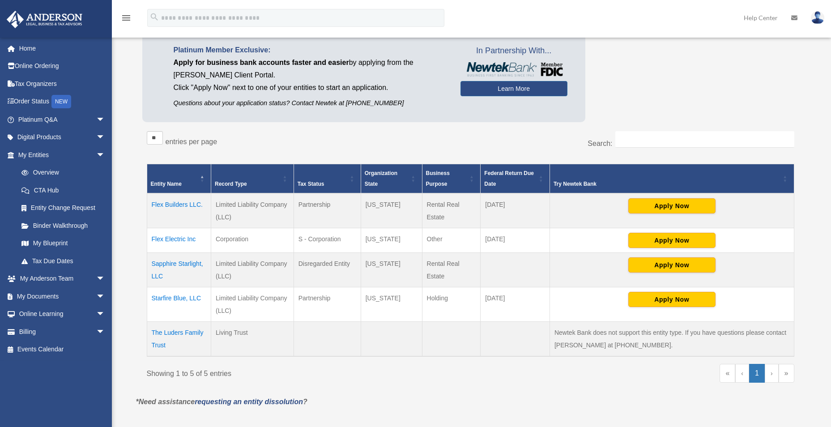
click at [180, 263] on td "Sapphire Starlight, LLC" at bounding box center [179, 270] width 64 height 34
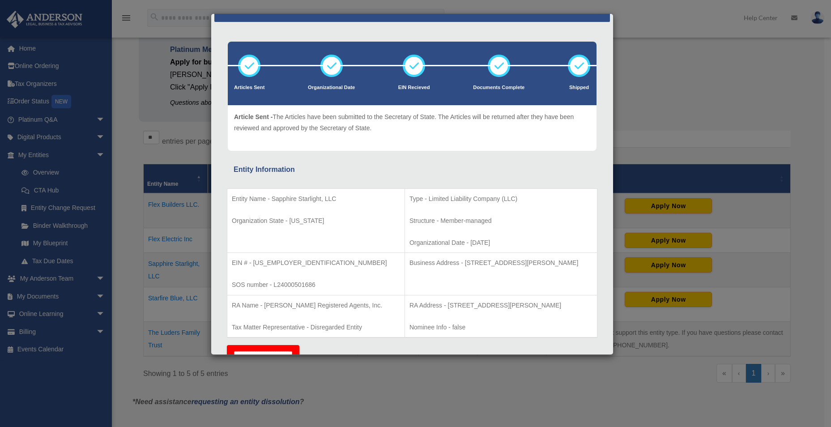
scroll to position [0, 0]
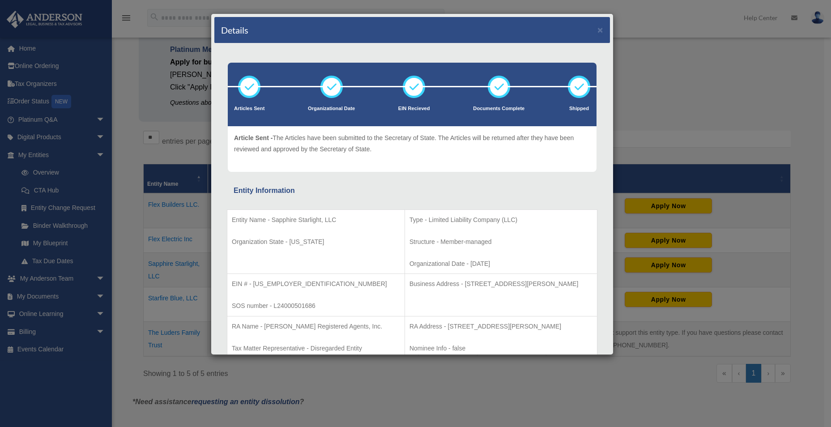
click at [590, 29] on div "Details ×" at bounding box center [412, 30] width 396 height 26
click at [598, 29] on button "×" at bounding box center [601, 29] width 6 height 9
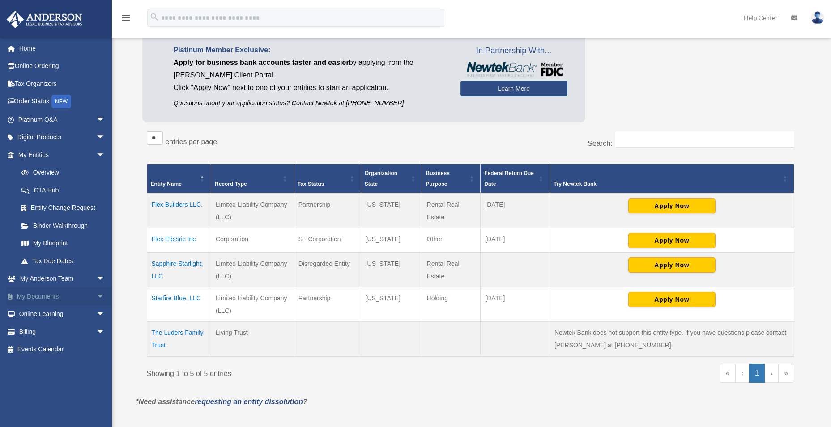
click at [44, 292] on link "My Documents arrow_drop_down" at bounding box center [62, 296] width 112 height 18
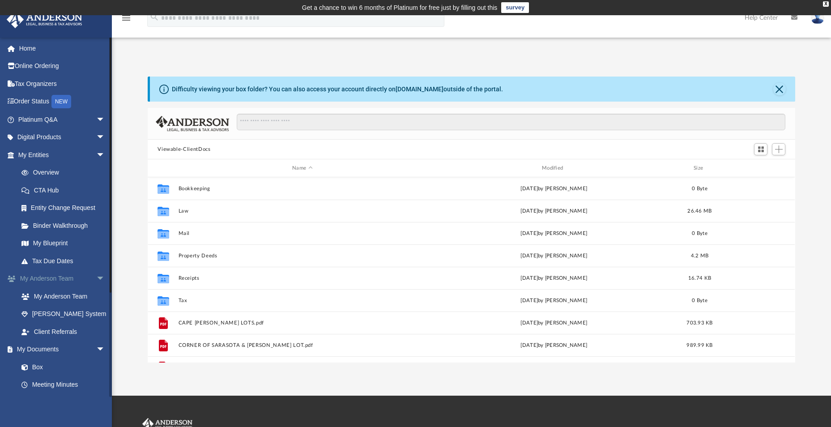
scroll to position [197, 641]
click at [35, 369] on link "Box" at bounding box center [66, 378] width 106 height 18
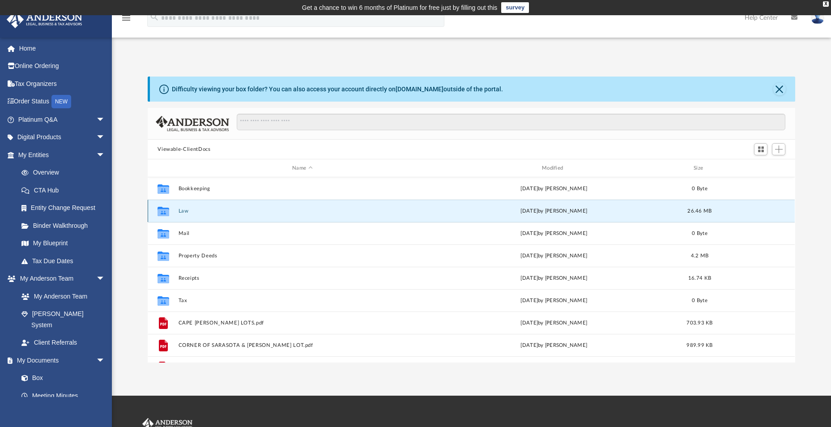
click at [190, 214] on button "Law" at bounding box center [303, 211] width 248 height 6
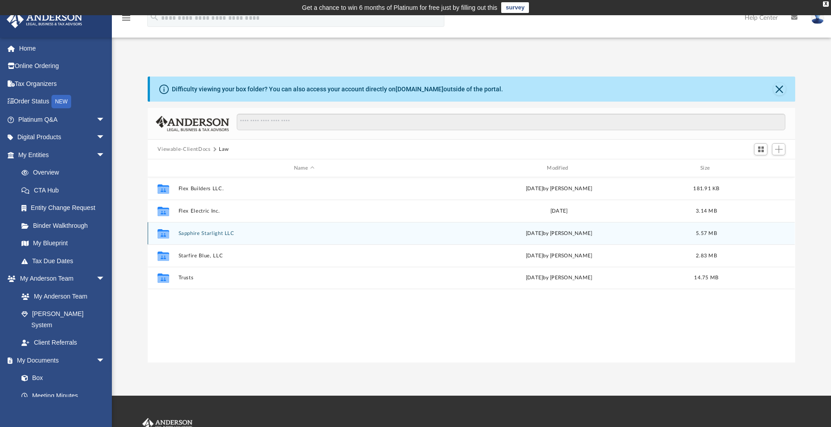
click at [192, 235] on button "Sapphire Starlight LLC" at bounding box center [304, 234] width 251 height 6
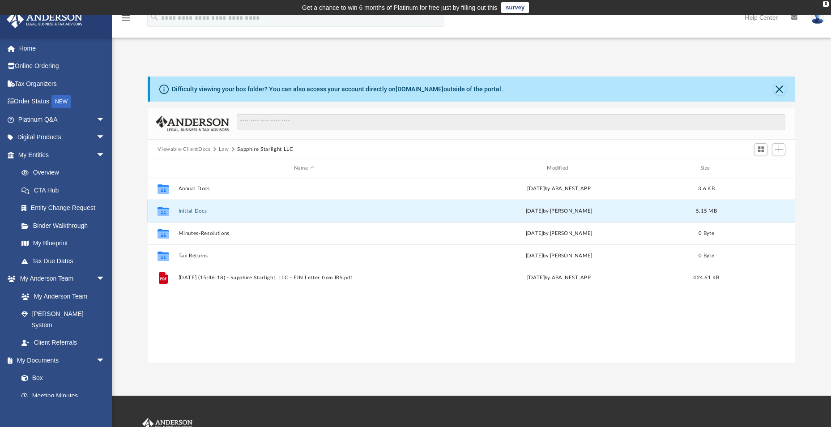
click at [203, 210] on button "Initial Docs" at bounding box center [304, 211] width 251 height 6
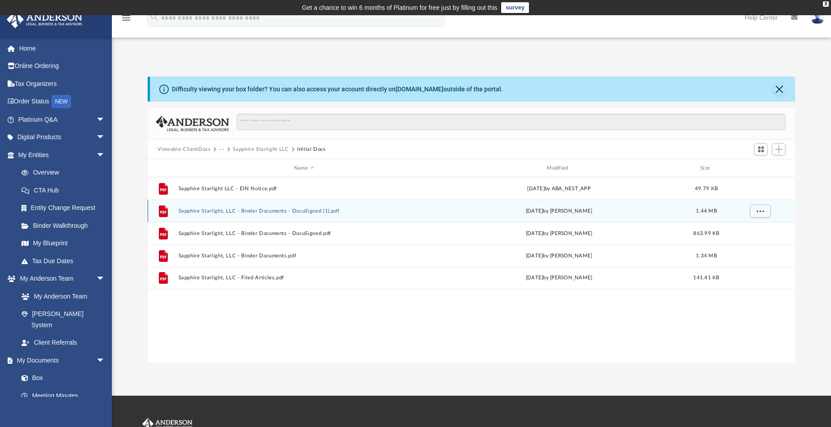
click at [205, 210] on button "Sapphire Starlight, LLC - Binder Documents - DocuSigned (1).pdf" at bounding box center [304, 211] width 251 height 6
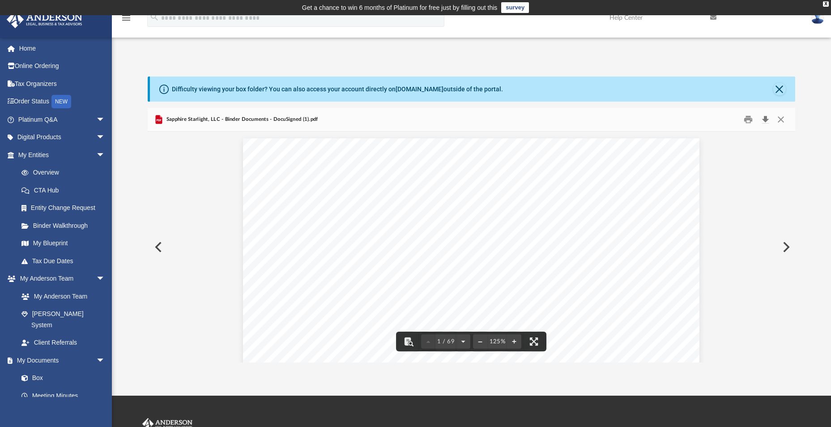
click at [766, 120] on button "Download" at bounding box center [765, 120] width 16 height 14
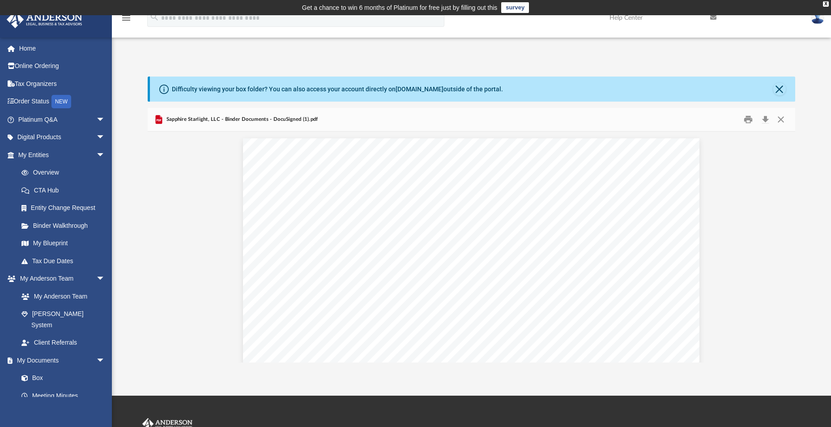
click at [815, 17] on img at bounding box center [817, 17] width 13 height 13
click at [653, 80] on link "Logout" at bounding box center [684, 78] width 90 height 18
